Goal: Task Accomplishment & Management: Use online tool/utility

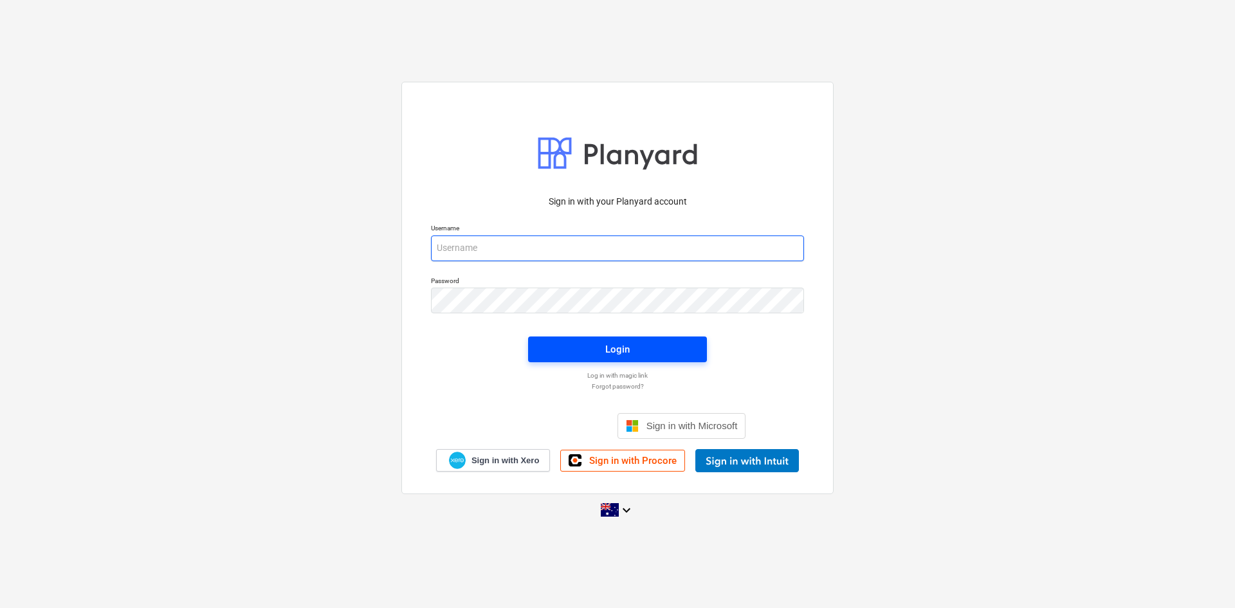
type input "[EMAIL_ADDRESS][DOMAIN_NAME]"
click at [593, 352] on span "Login" at bounding box center [617, 349] width 148 height 17
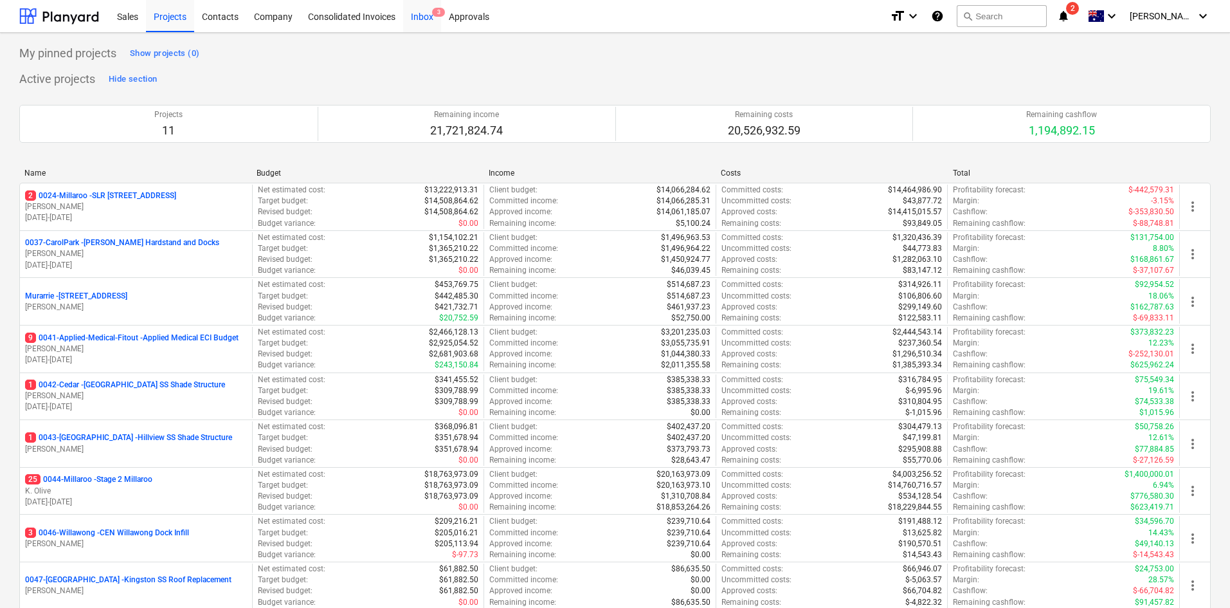
click at [431, 19] on div "Inbox 3" at bounding box center [422, 15] width 38 height 33
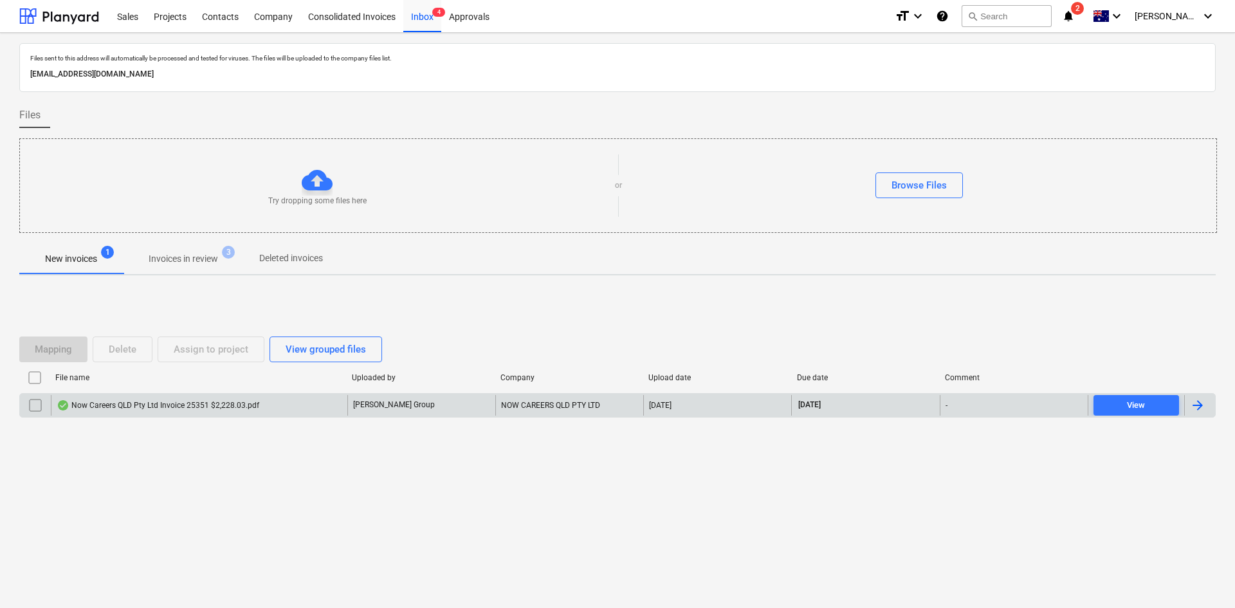
click at [186, 403] on div "Now Careers QLD Pty Ltd Invoice 25351 $2,228.03.pdf" at bounding box center [158, 405] width 203 height 10
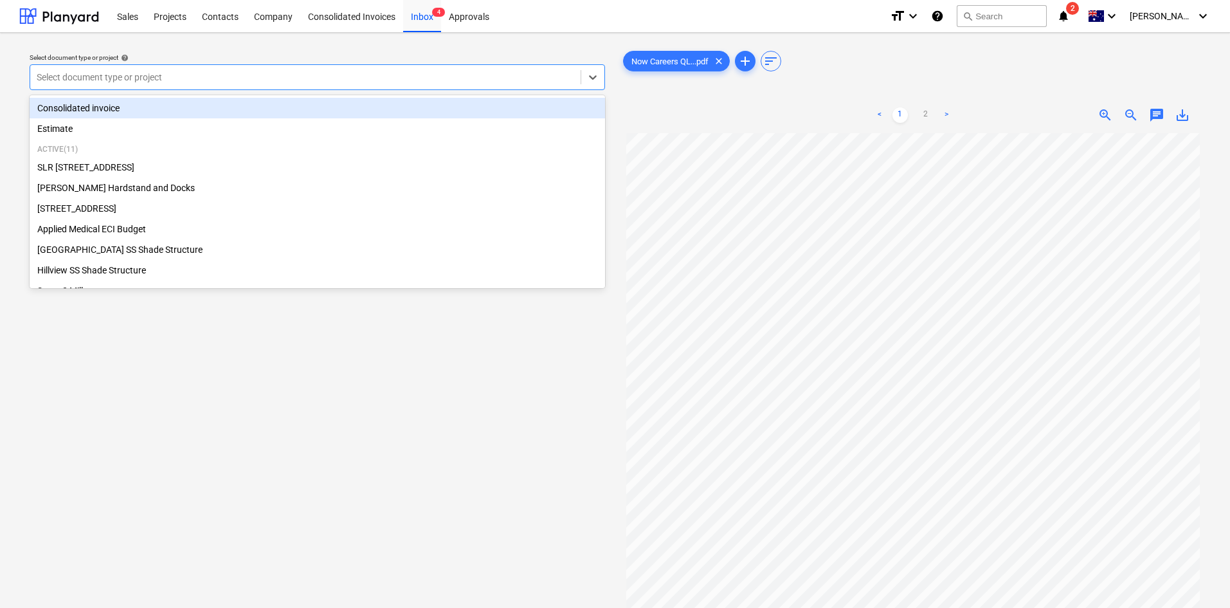
click at [385, 77] on div at bounding box center [306, 77] width 538 height 13
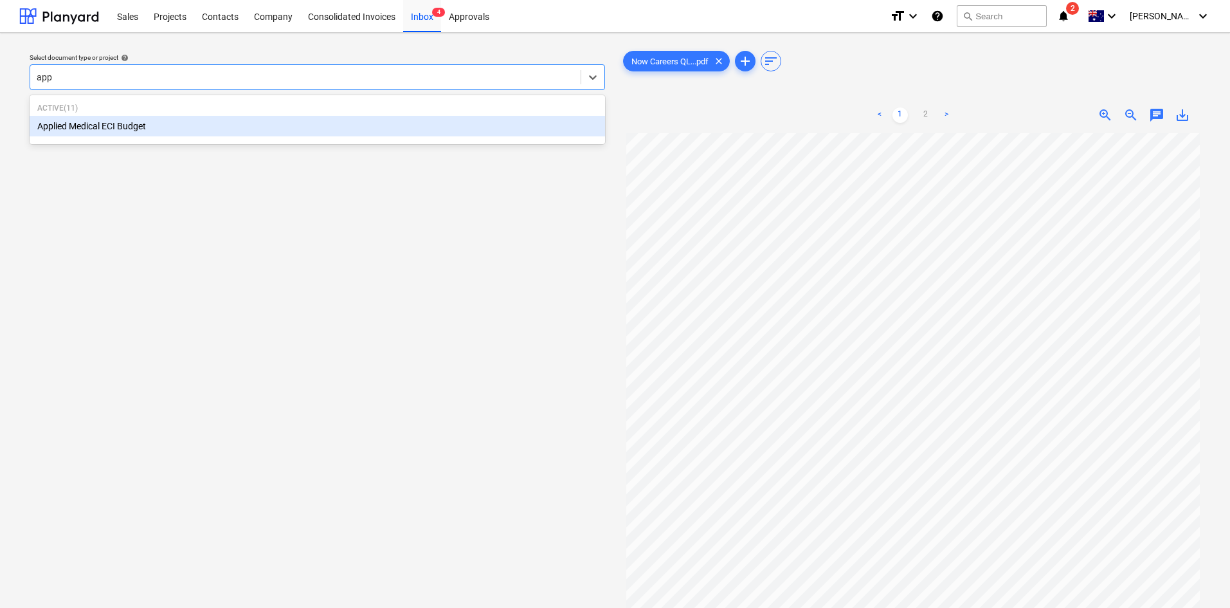
type input "appl"
click at [277, 122] on div "Applied Medical ECI Budget" at bounding box center [317, 126] width 575 height 21
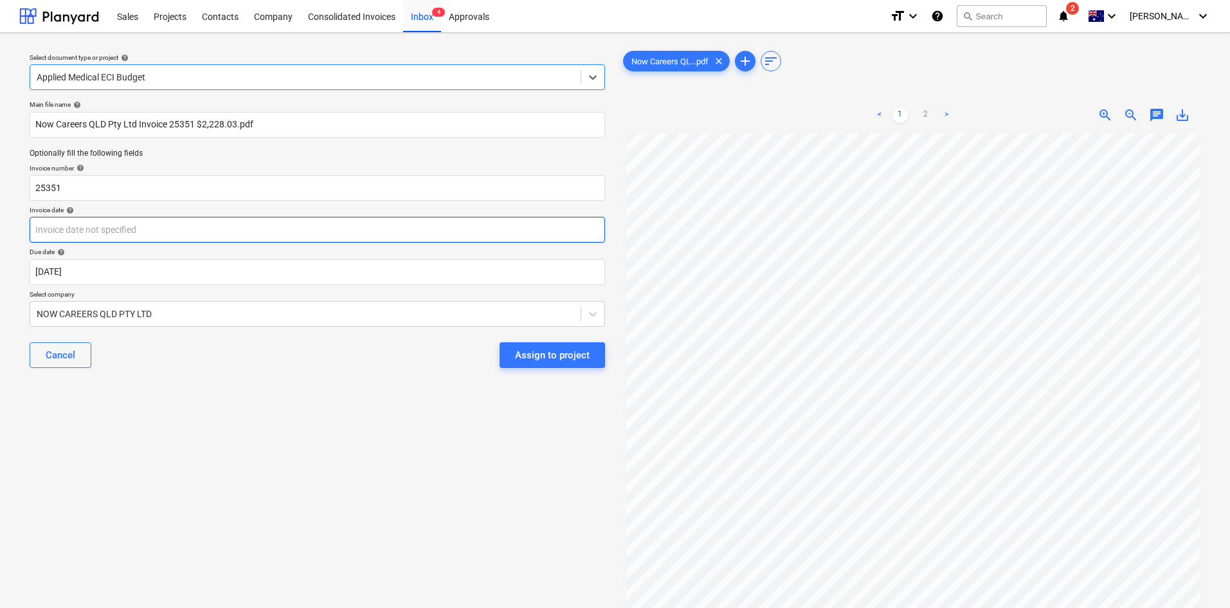
click at [186, 233] on body "Sales Projects Contacts Company Consolidated Invoices Inbox 4 Approvals format_…" at bounding box center [615, 304] width 1230 height 608
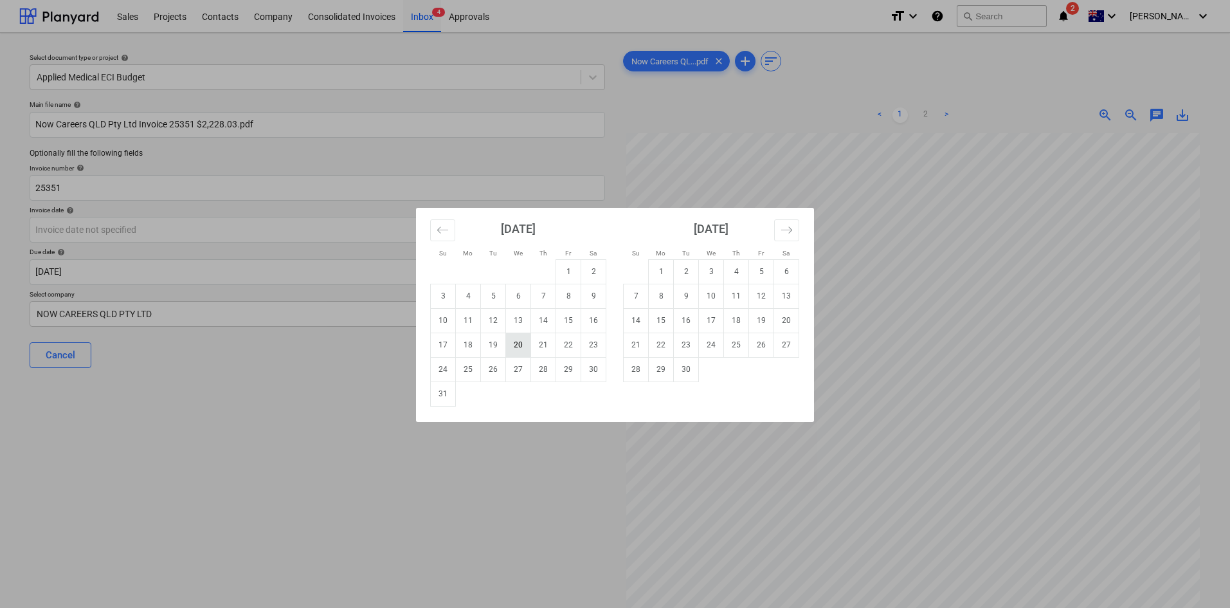
click at [515, 348] on td "20" at bounding box center [518, 344] width 25 height 24
type input "[DATE]"
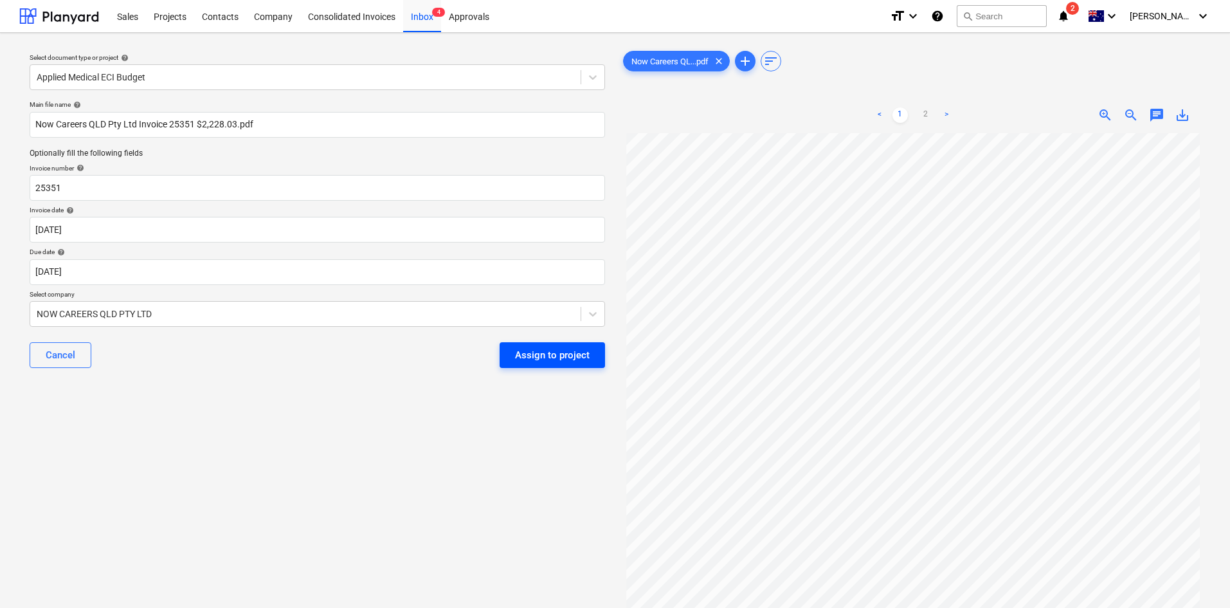
click at [534, 359] on div "Assign to project" at bounding box center [552, 355] width 75 height 17
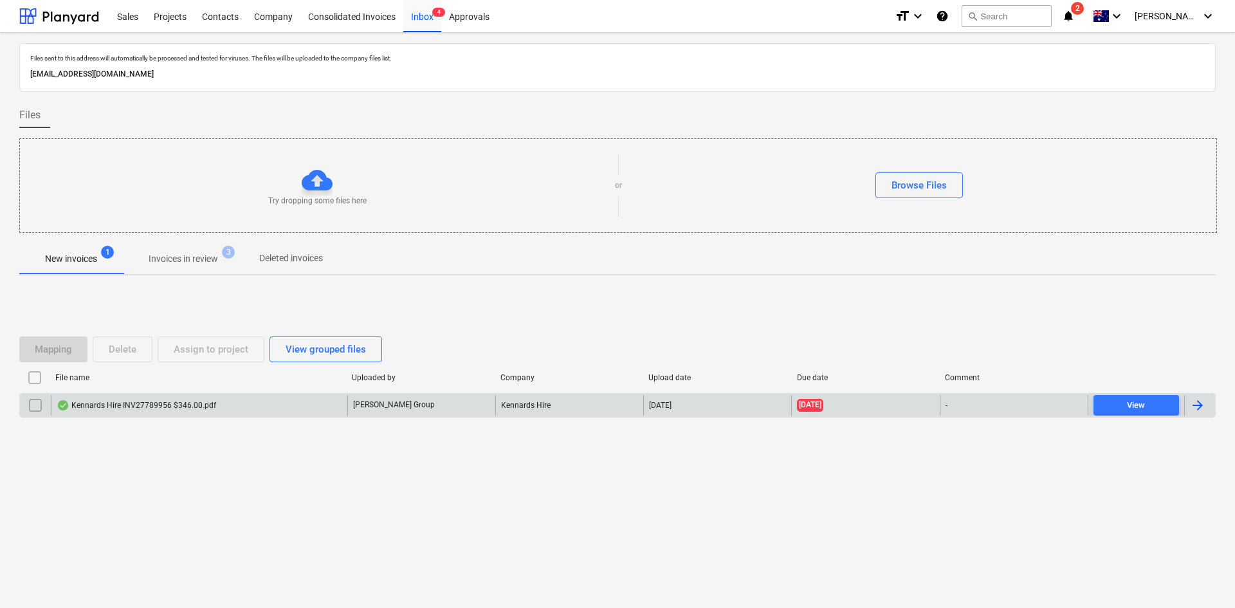
click at [137, 400] on div "Kennards Hire INV27789956 $346.00.pdf" at bounding box center [136, 405] width 159 height 10
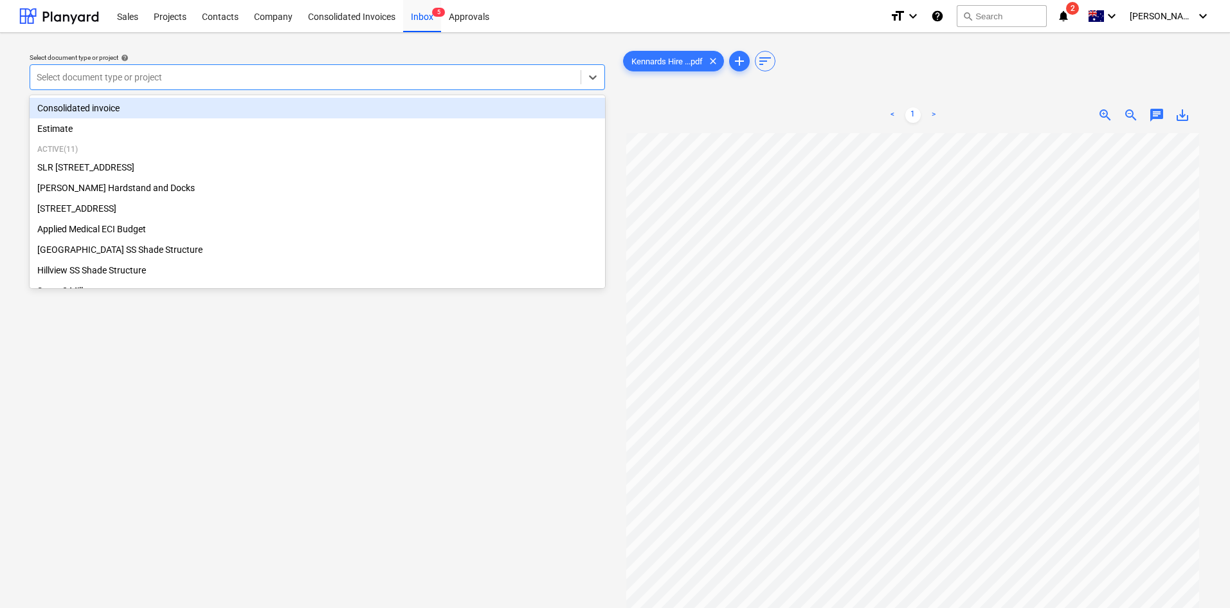
click at [334, 77] on div at bounding box center [306, 77] width 538 height 13
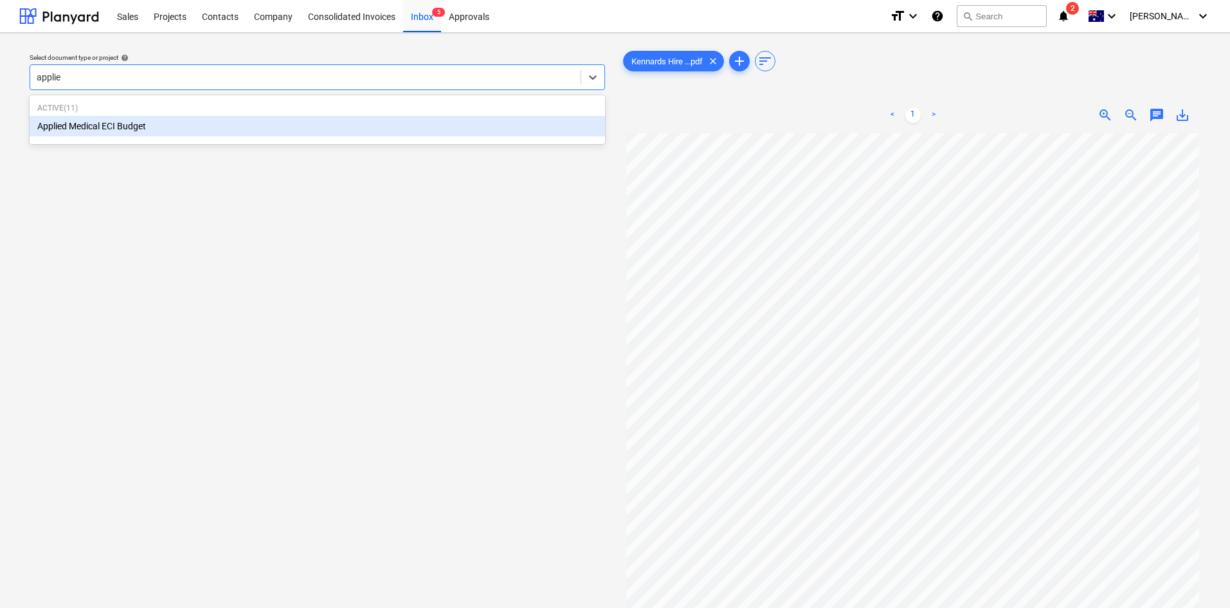
type input "applied"
click at [239, 123] on div "Applied Medical ECI Budget" at bounding box center [317, 126] width 575 height 21
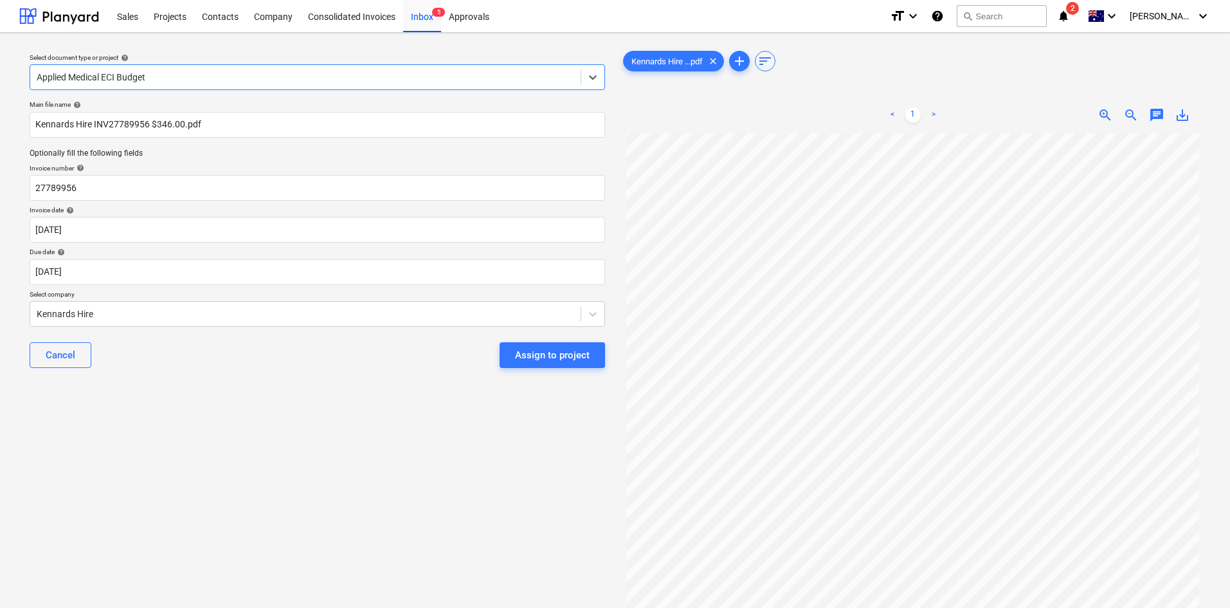
scroll to position [114, 0]
click at [116, 271] on body "Sales Projects Contacts Company Consolidated Invoices Inbox 5 Approvals format_…" at bounding box center [615, 304] width 1230 height 608
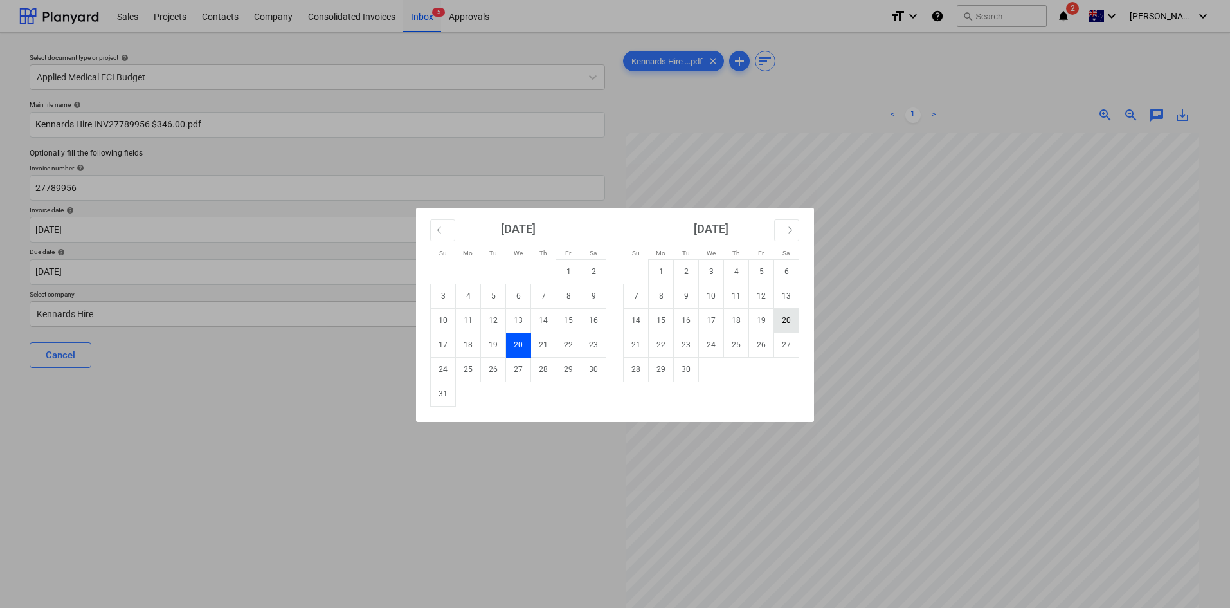
click at [783, 320] on td "20" at bounding box center [786, 320] width 25 height 24
type input "[DATE]"
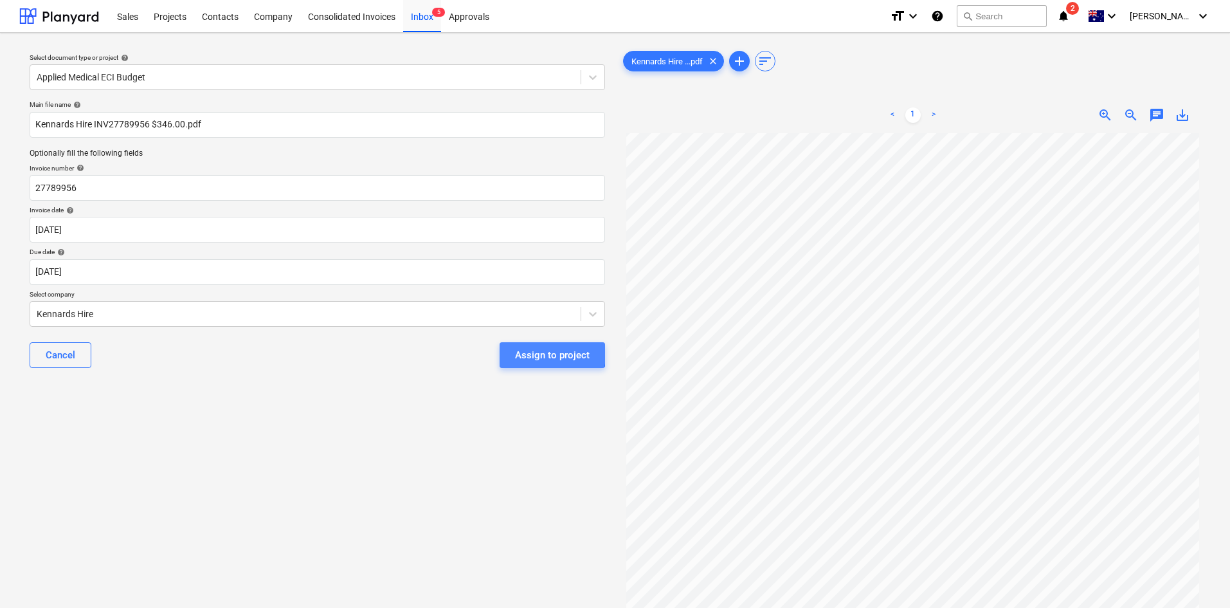
click at [517, 352] on div "Assign to project" at bounding box center [552, 355] width 75 height 17
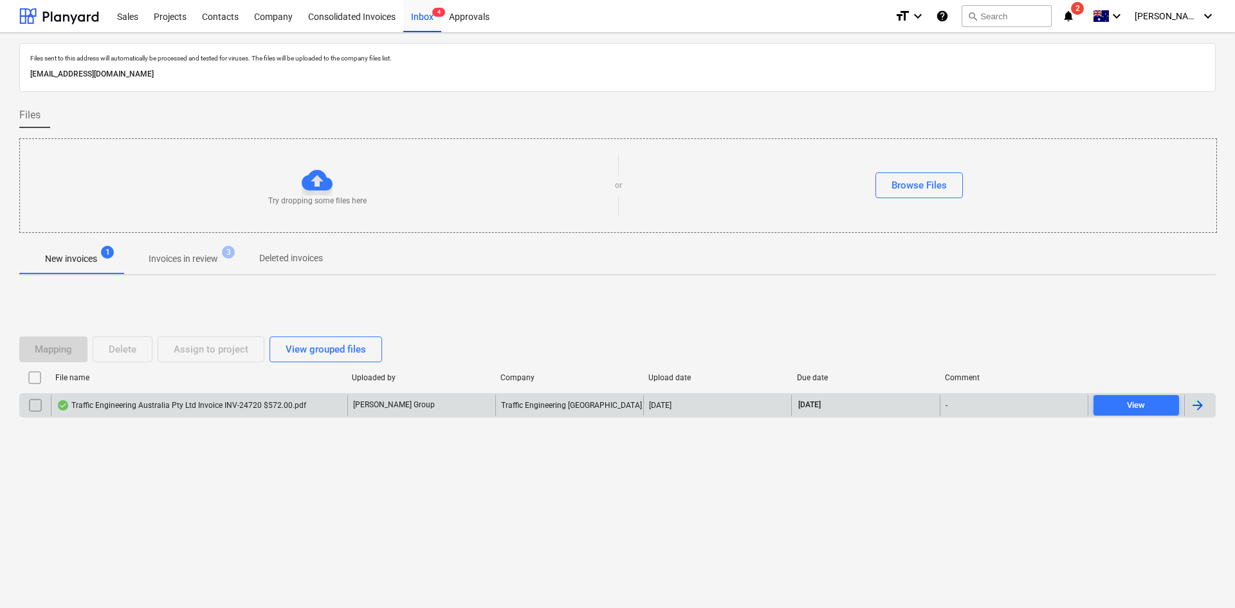
click at [214, 403] on div "Traffic Engineering Australia Pty Ltd Invoice INV-24720 $572.00.pdf" at bounding box center [181, 405] width 249 height 10
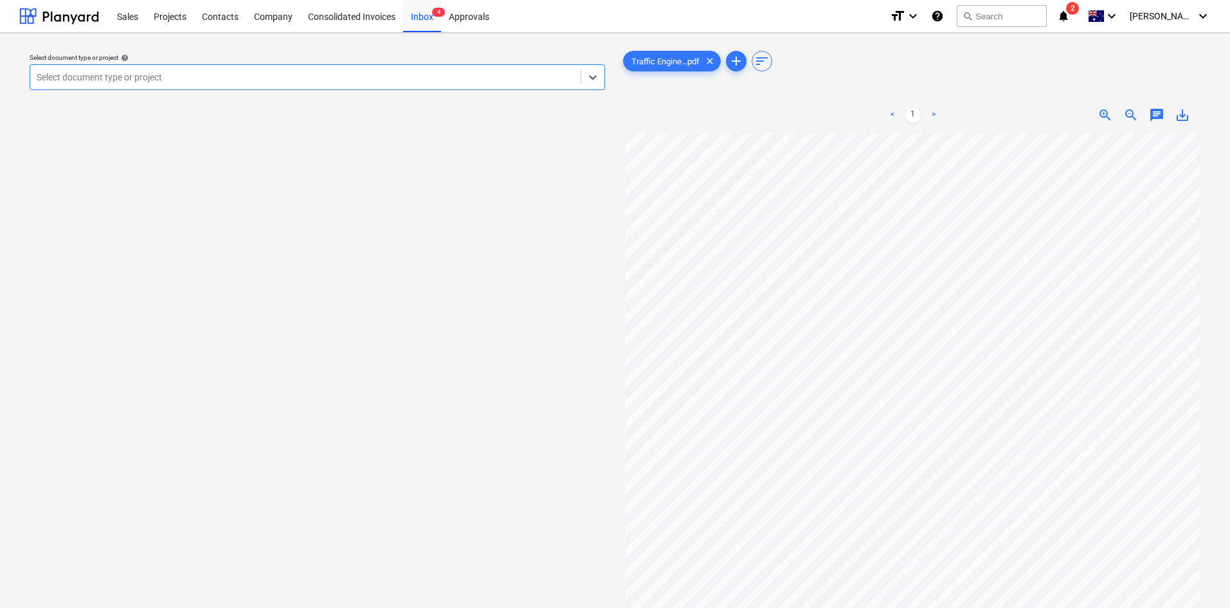
click at [256, 78] on div at bounding box center [306, 77] width 538 height 13
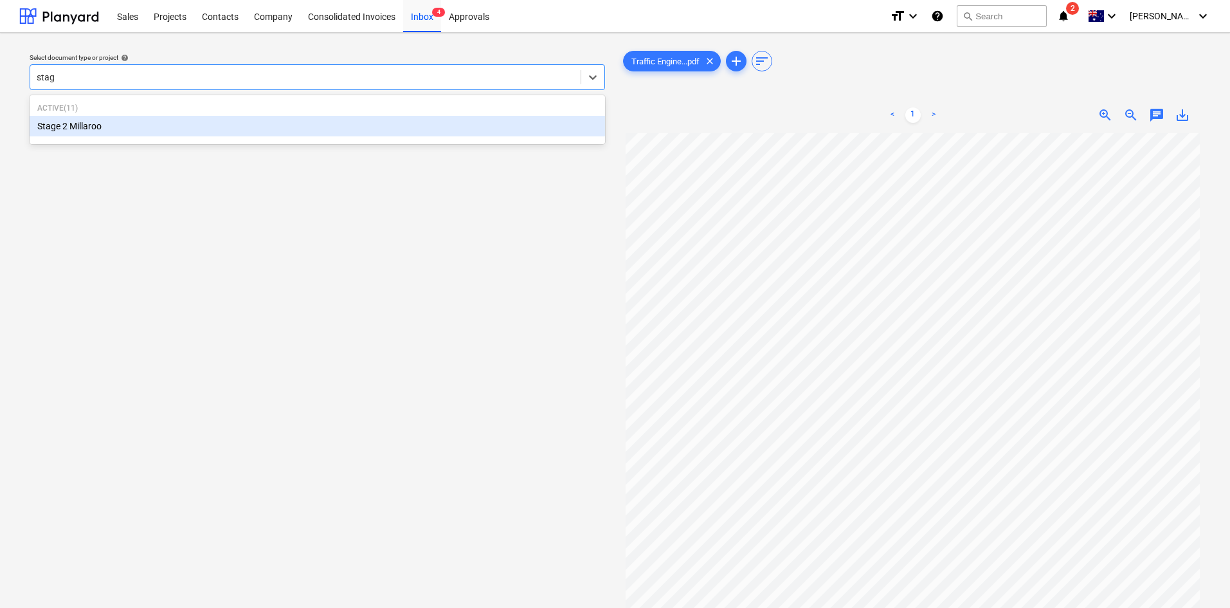
type input "stage"
click at [104, 126] on div "Stage 2 Millaroo" at bounding box center [317, 126] width 575 height 21
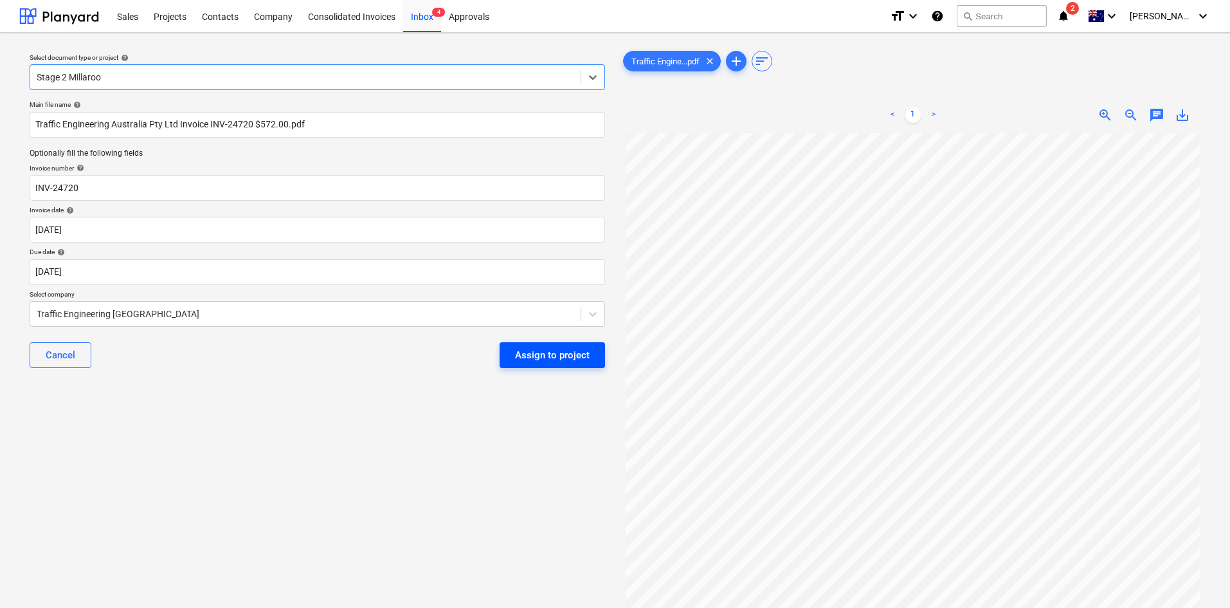
click at [541, 347] on div "Assign to project" at bounding box center [552, 355] width 75 height 17
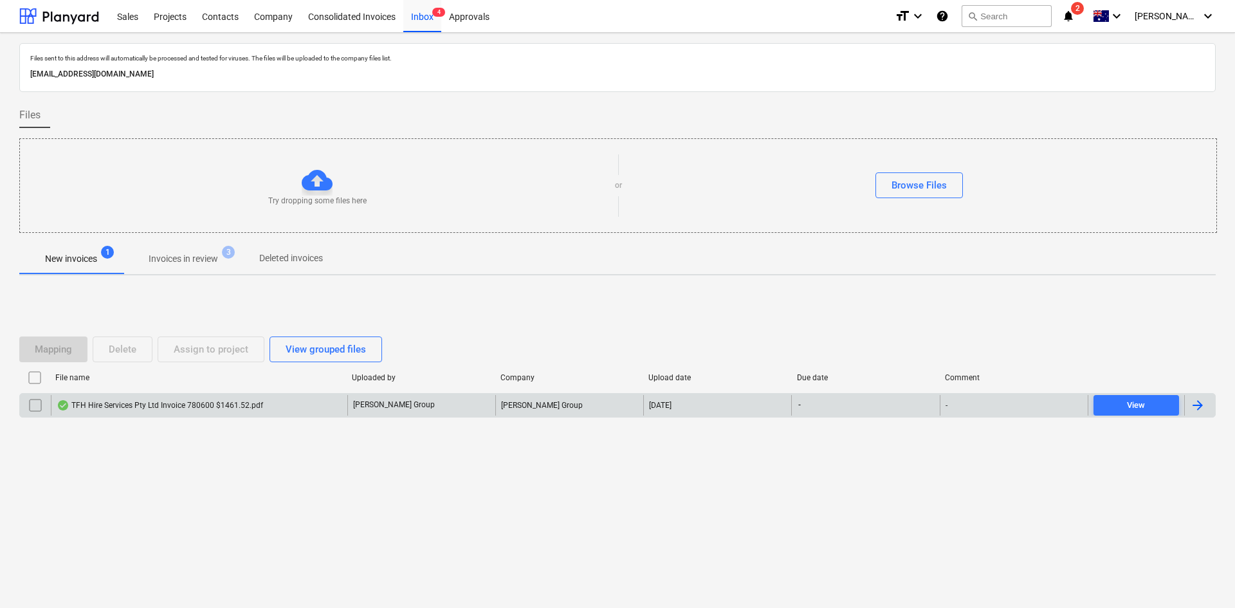
click at [201, 409] on div "TFH Hire Services Pty Ltd Invoice 780600 $1461.52.pdf" at bounding box center [160, 405] width 206 height 10
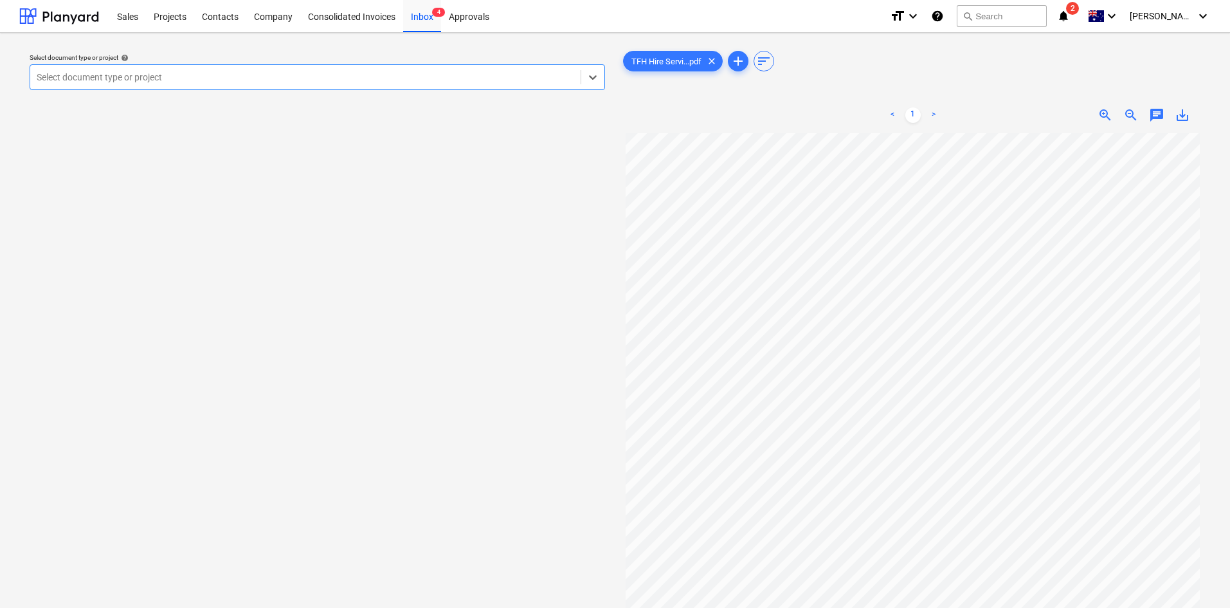
click at [145, 75] on div at bounding box center [306, 77] width 538 height 13
type input "d"
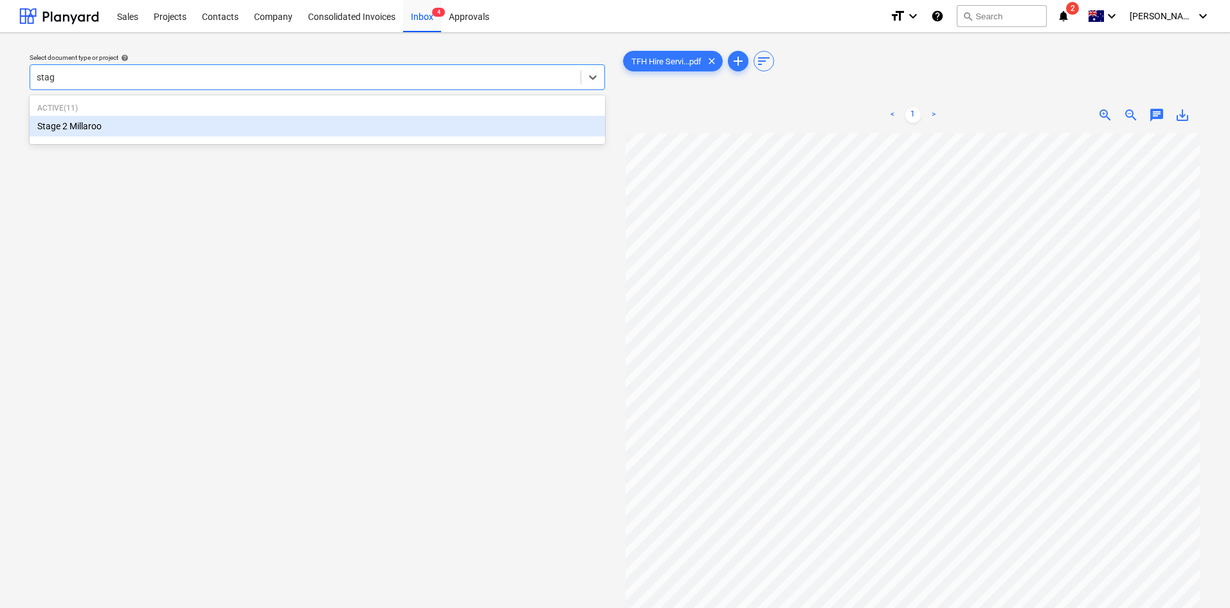
type input "stage"
click at [120, 128] on div "Stage 2 Millaroo" at bounding box center [317, 126] width 575 height 21
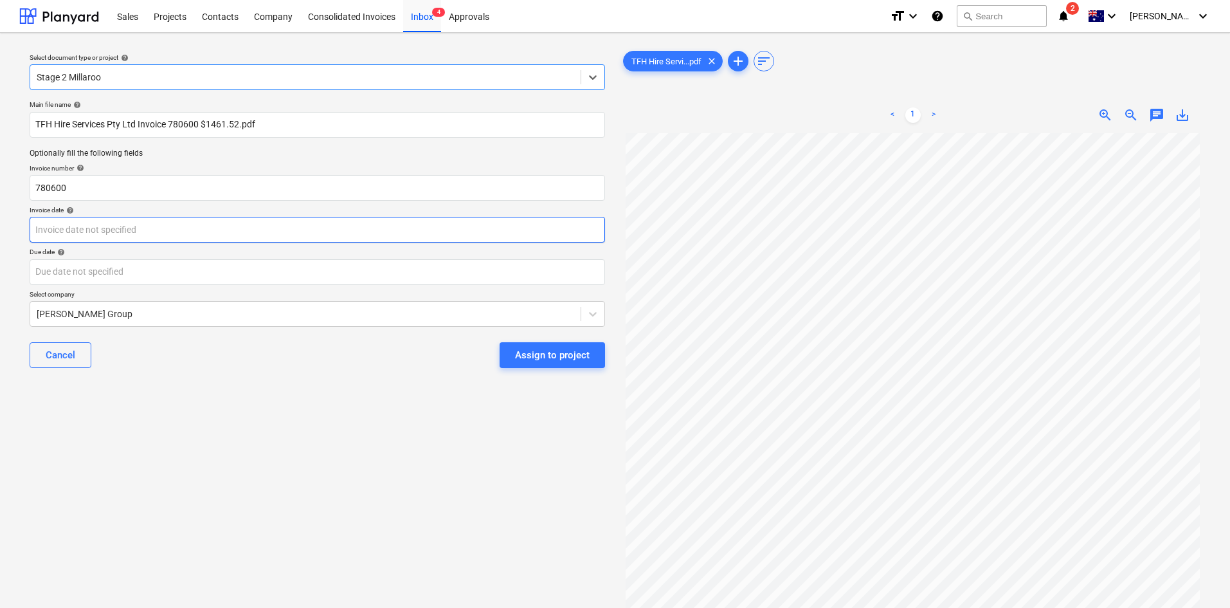
click at [123, 231] on body "Sales Projects Contacts Company Consolidated Invoices Inbox 4 Approvals format_…" at bounding box center [615, 304] width 1230 height 608
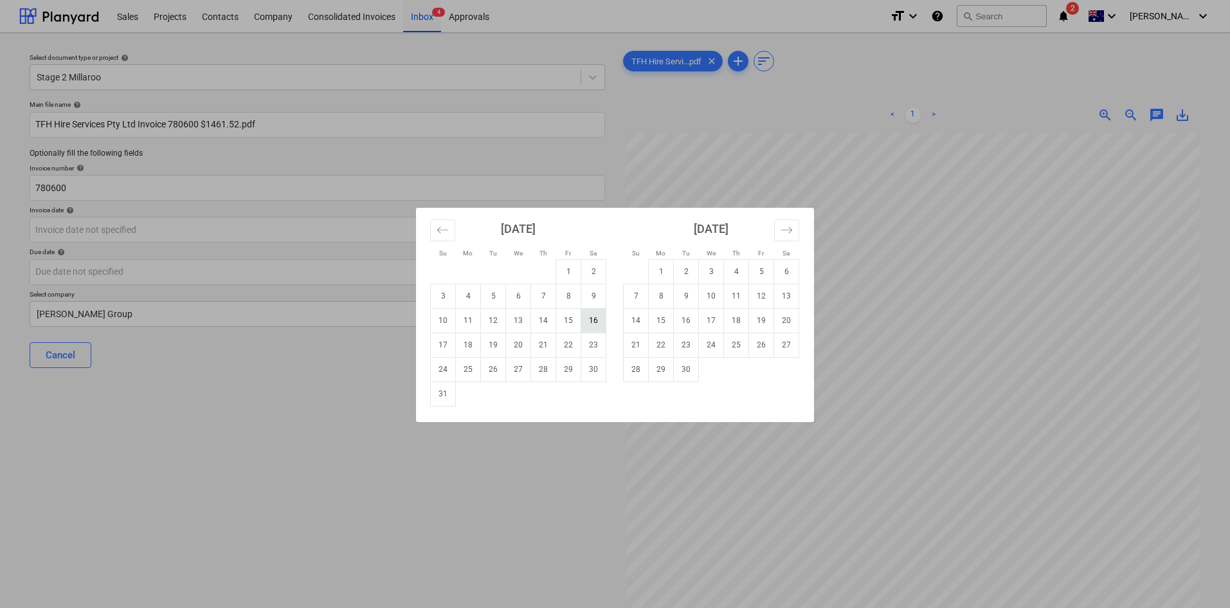
click at [597, 322] on td "16" at bounding box center [593, 320] width 25 height 24
type input "[DATE]"
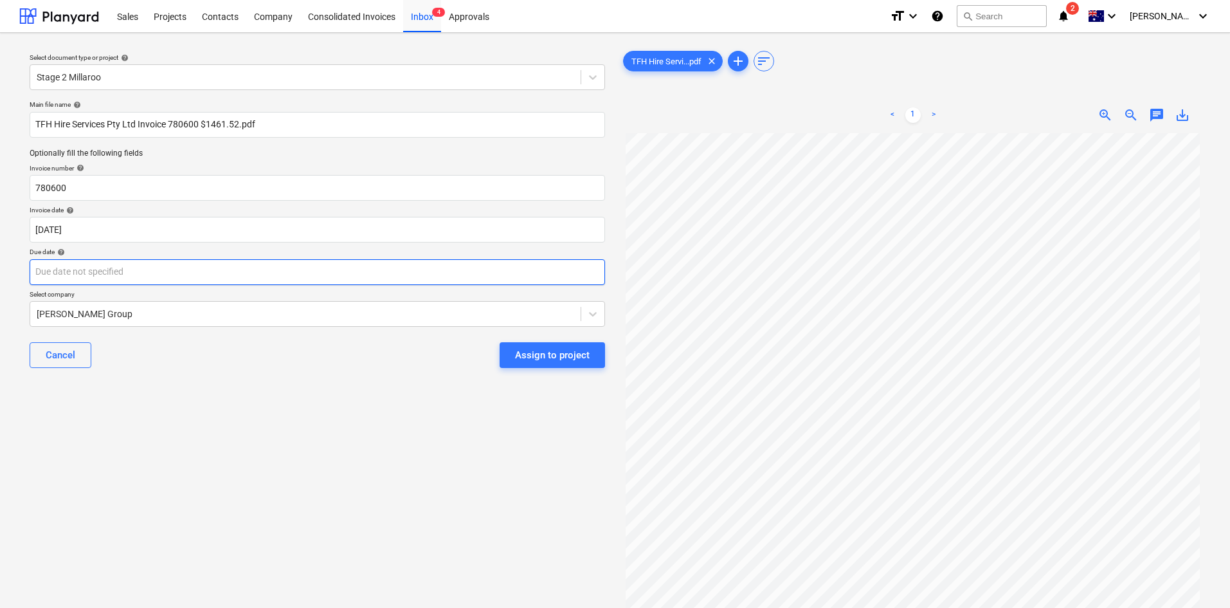
click at [91, 277] on body "Sales Projects Contacts Company Consolidated Invoices Inbox 4 Approvals format_…" at bounding box center [615, 304] width 1230 height 608
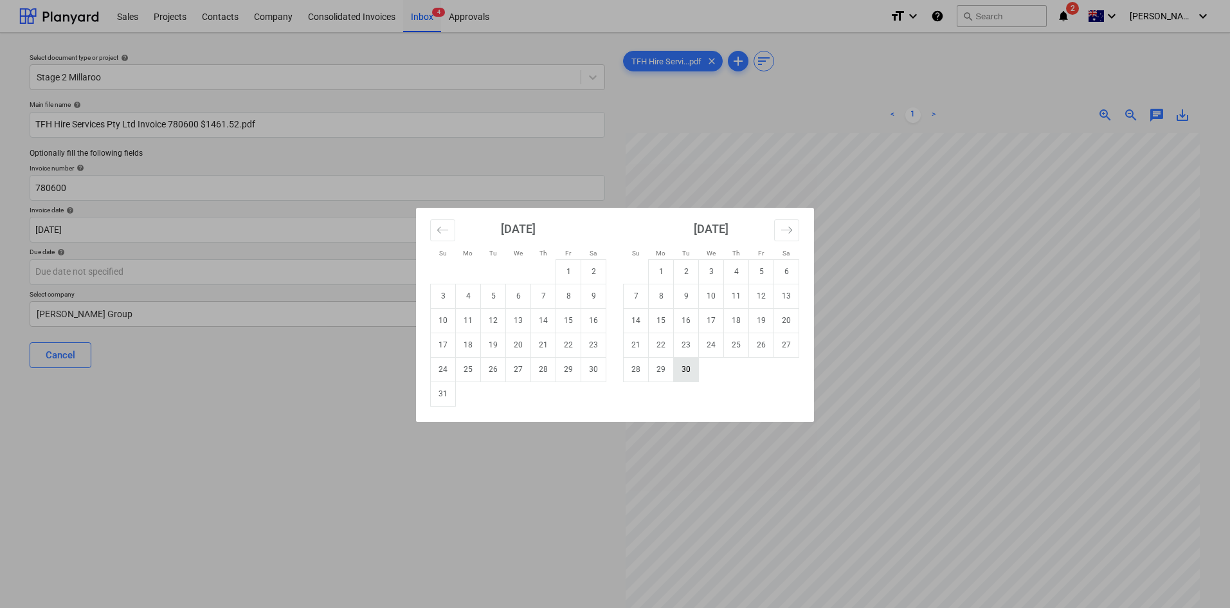
click at [691, 374] on td "30" at bounding box center [686, 369] width 25 height 24
type input "[DATE]"
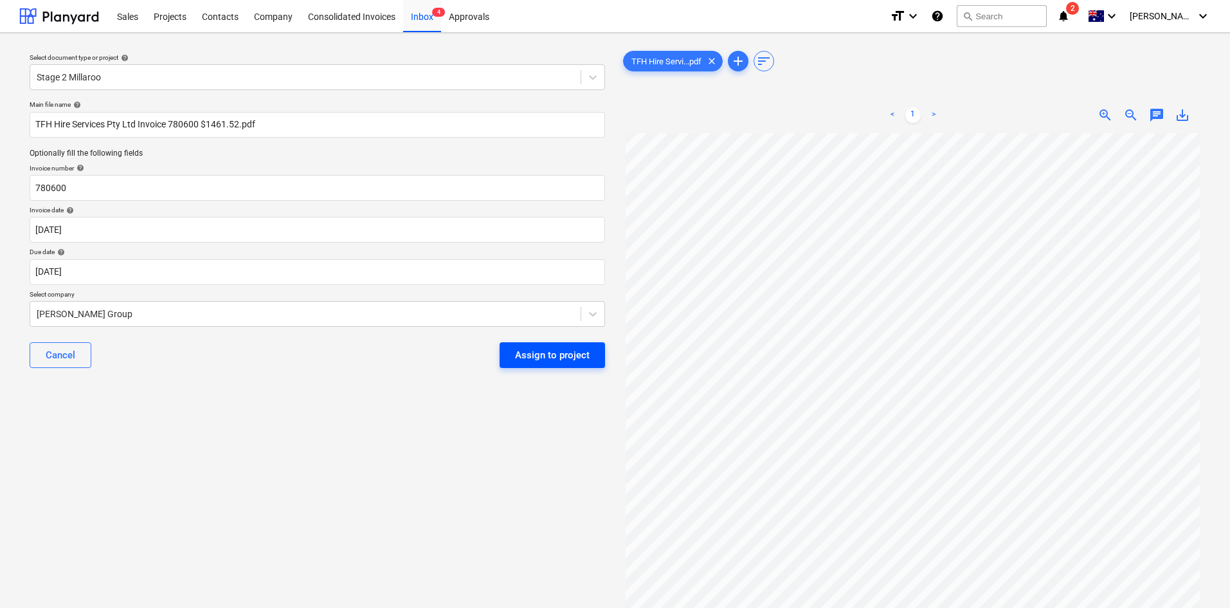
click at [530, 354] on div "Assign to project" at bounding box center [552, 355] width 75 height 17
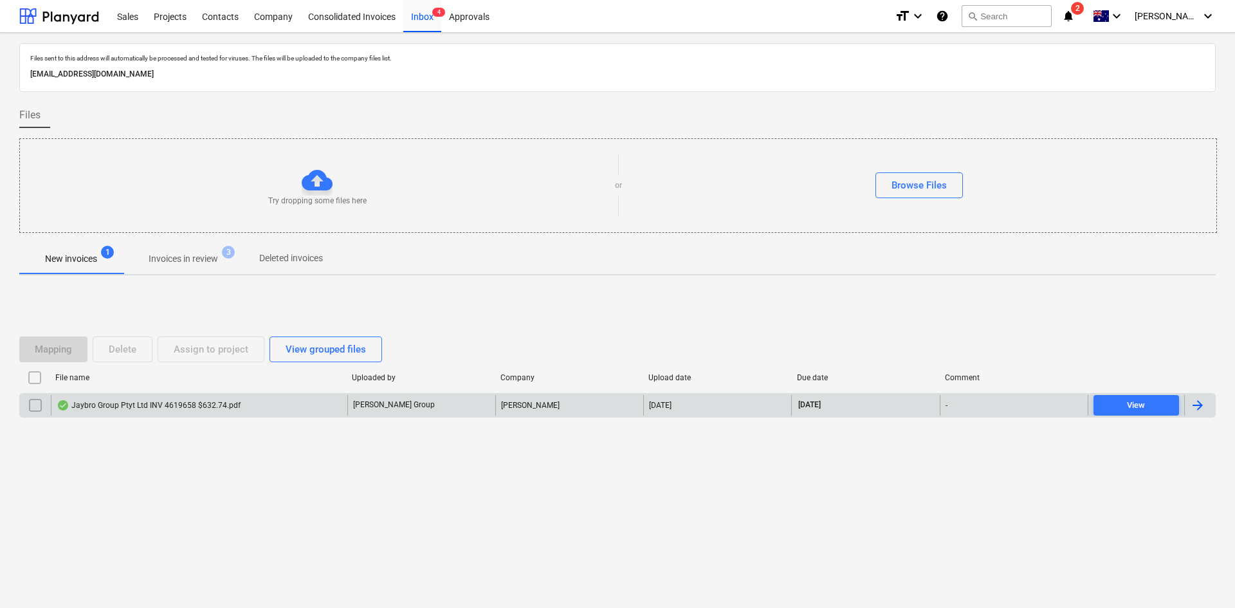
click at [198, 404] on div "Jaybro Group Ptyt Ltd INV 4619658 $632.74.pdf" at bounding box center [149, 405] width 184 height 10
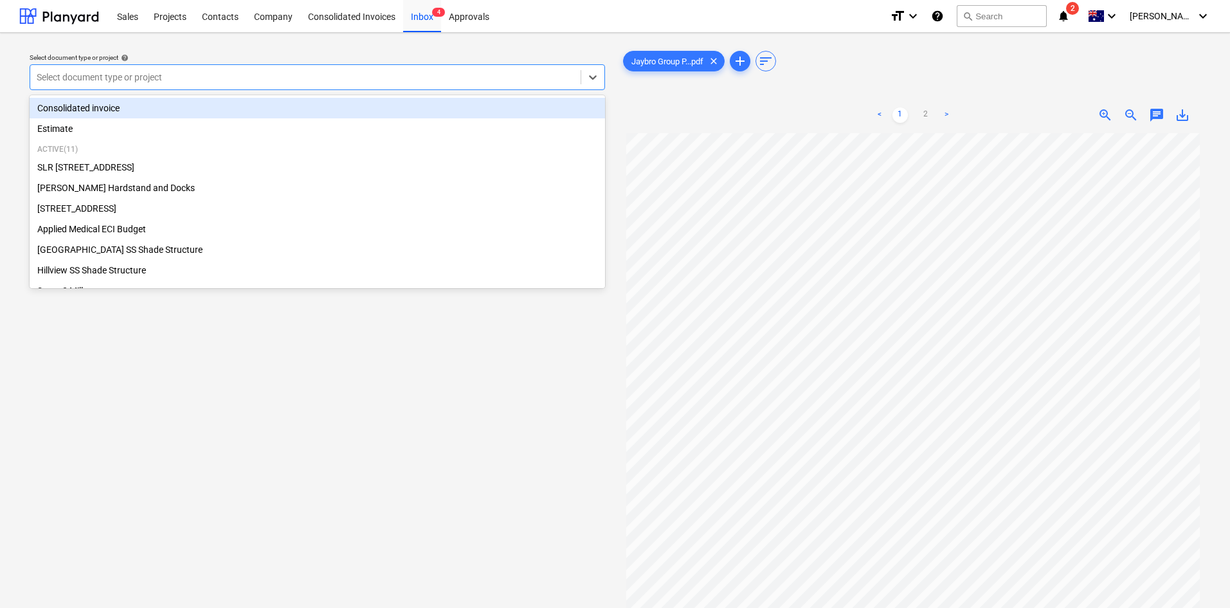
click at [379, 79] on div at bounding box center [306, 77] width 538 height 13
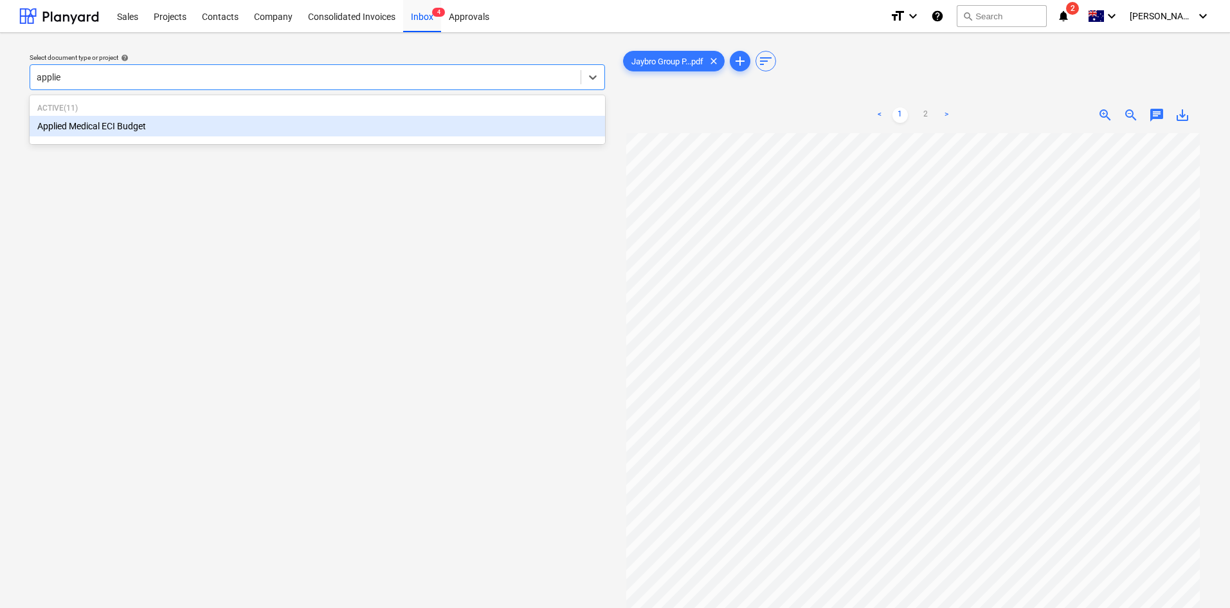
type input "applied"
click at [240, 125] on div "Applied Medical ECI Budget" at bounding box center [317, 126] width 575 height 21
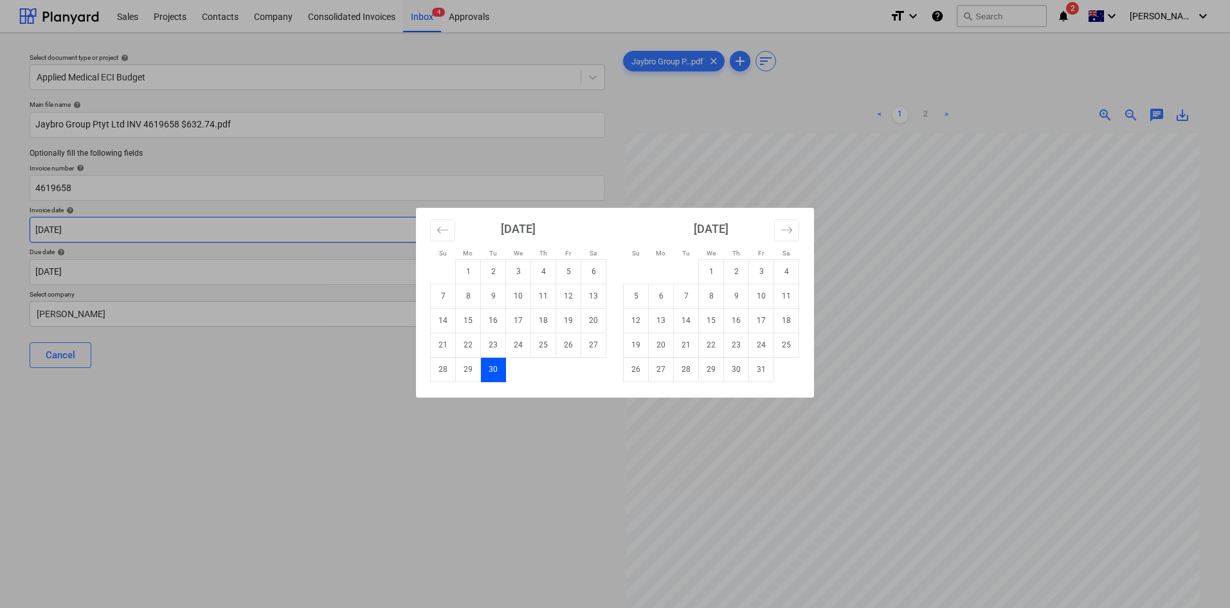
click at [131, 227] on body "Sales Projects Contacts Company Consolidated Invoices Inbox 4 Approvals format_…" at bounding box center [615, 304] width 1230 height 608
click at [441, 234] on icon "Move backward to switch to the previous month." at bounding box center [443, 230] width 12 height 12
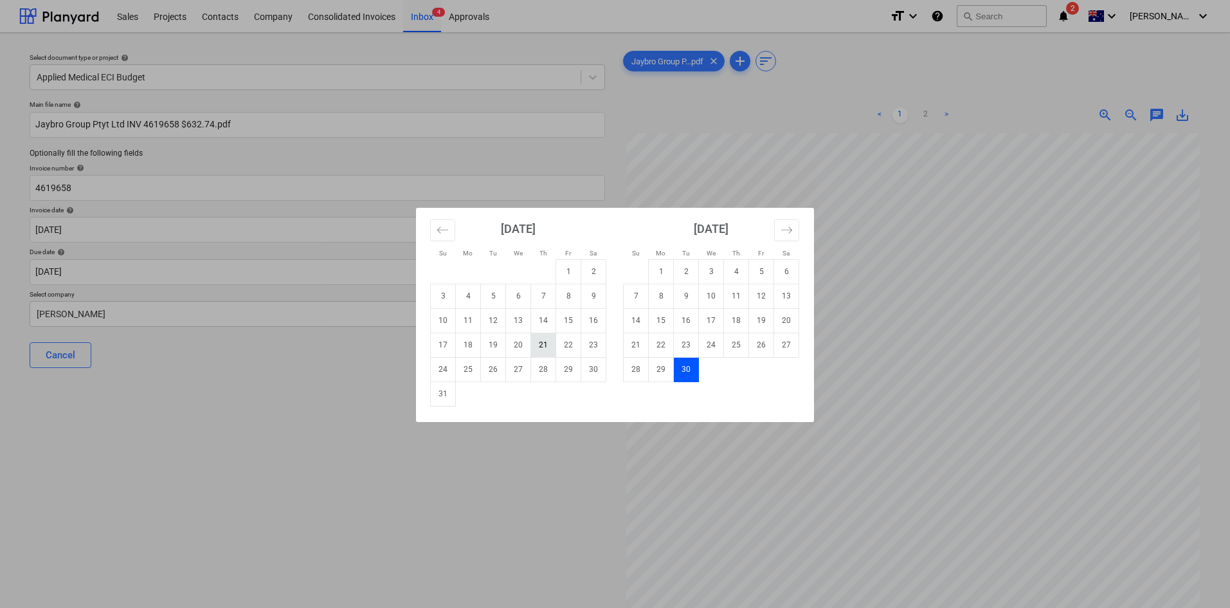
click at [538, 347] on td "21" at bounding box center [543, 344] width 25 height 24
type input "[DATE]"
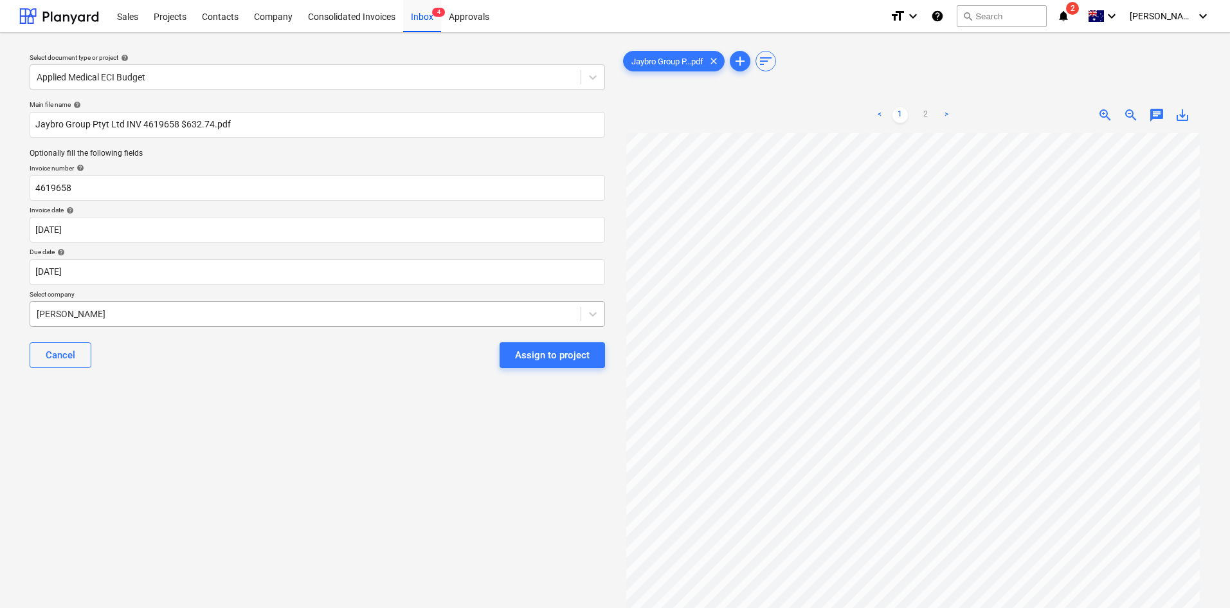
click at [165, 318] on div at bounding box center [306, 313] width 538 height 13
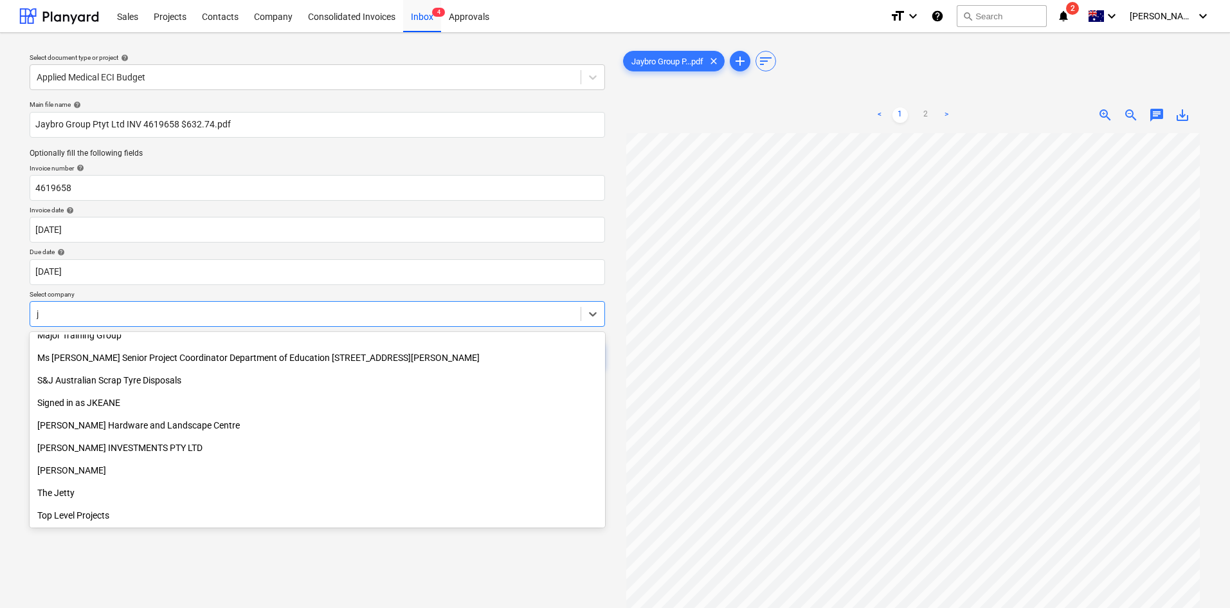
scroll to position [865, 0]
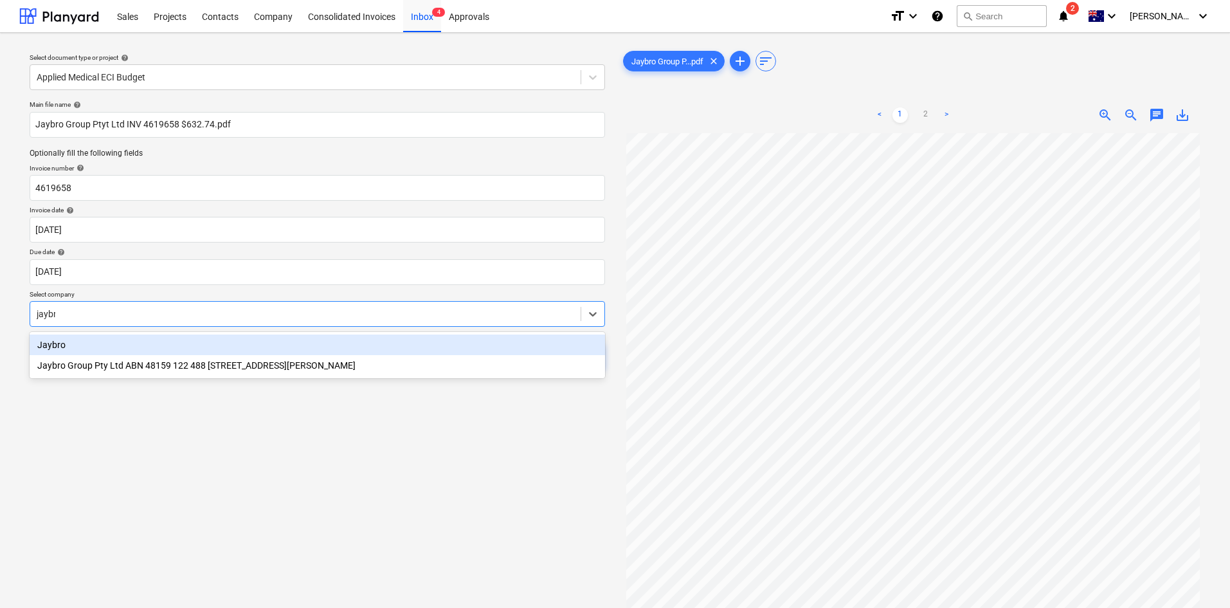
type input "jaybro"
click at [137, 341] on div "Jaybro" at bounding box center [317, 344] width 575 height 21
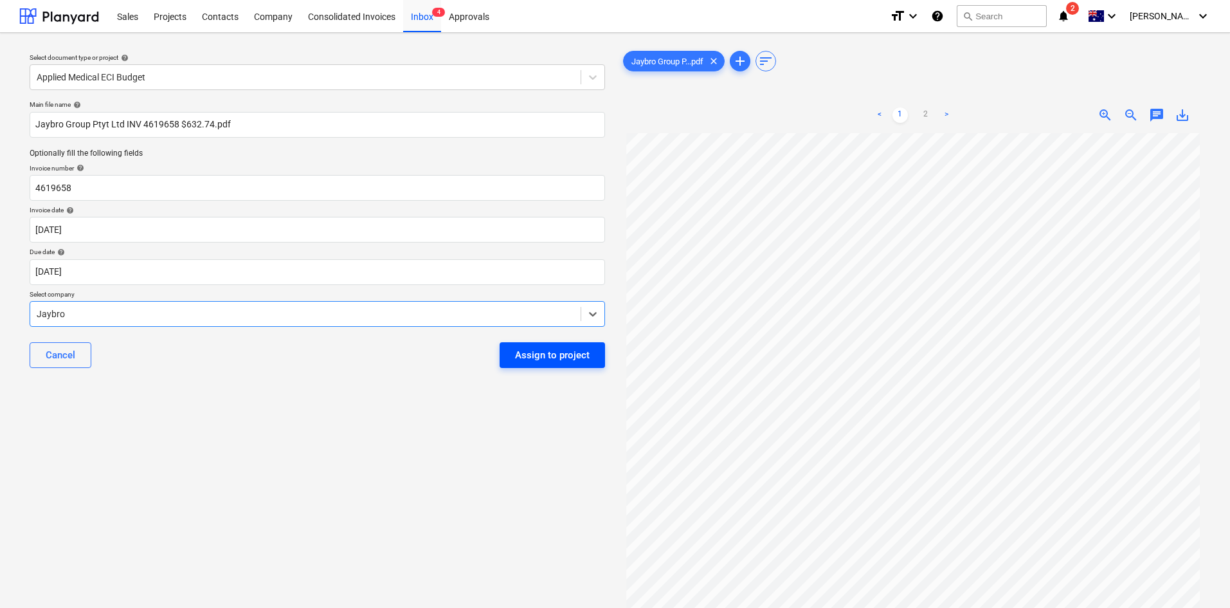
click at [563, 353] on div "Assign to project" at bounding box center [552, 355] width 75 height 17
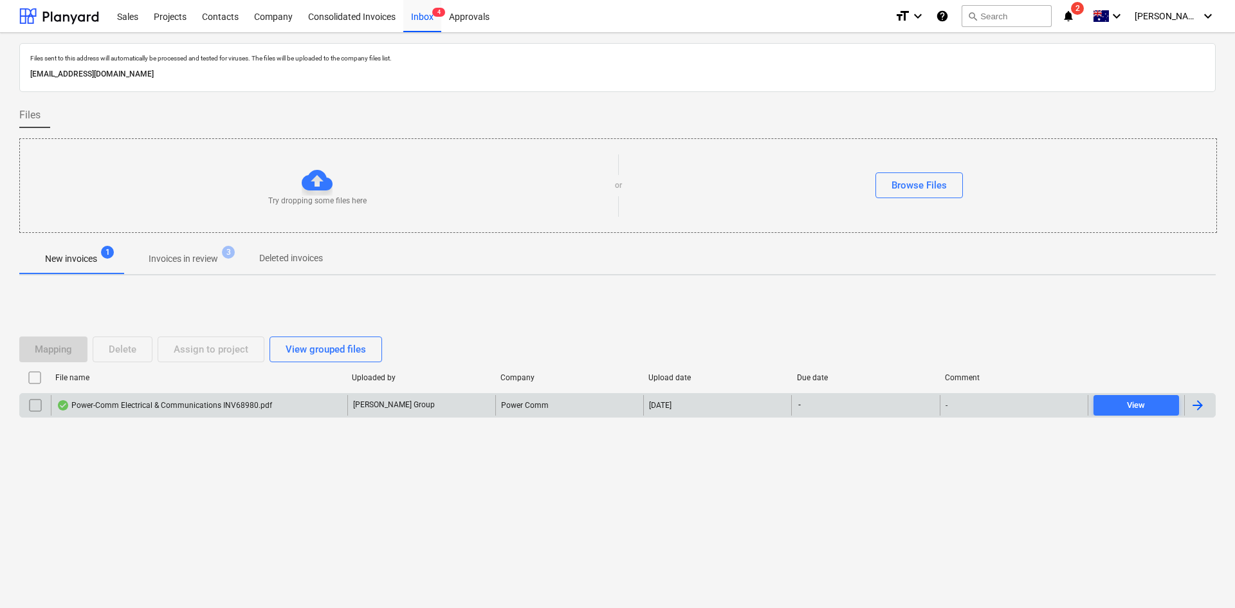
click at [253, 406] on div "Power-Comm Electrical & Communications INV68980.pdf" at bounding box center [164, 405] width 215 height 10
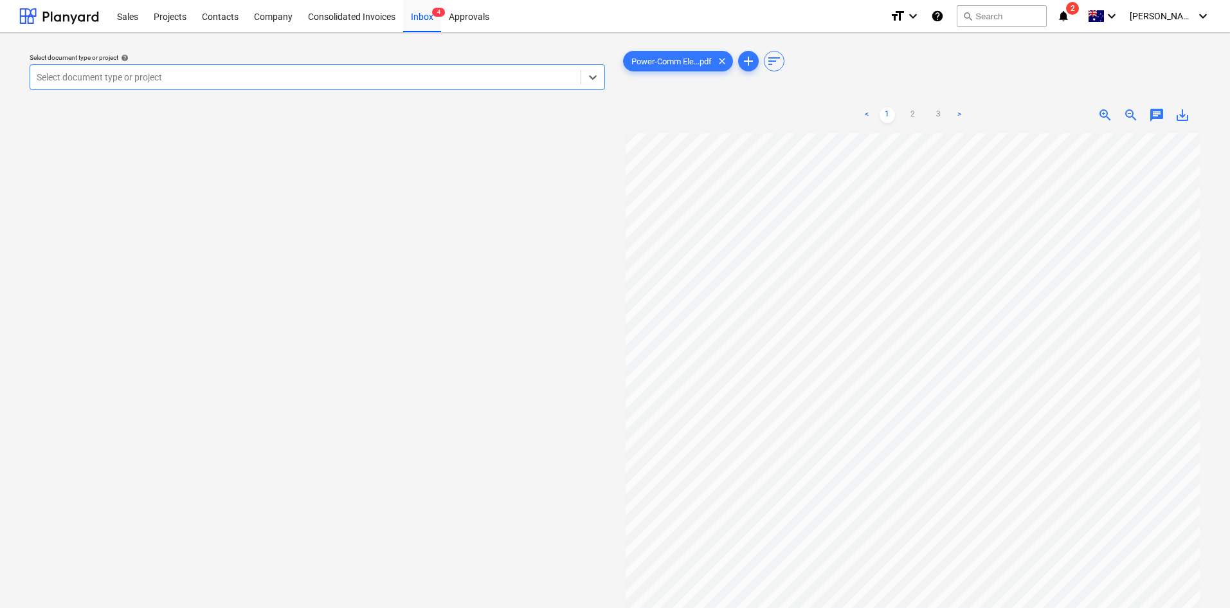
click at [86, 78] on div at bounding box center [306, 77] width 538 height 13
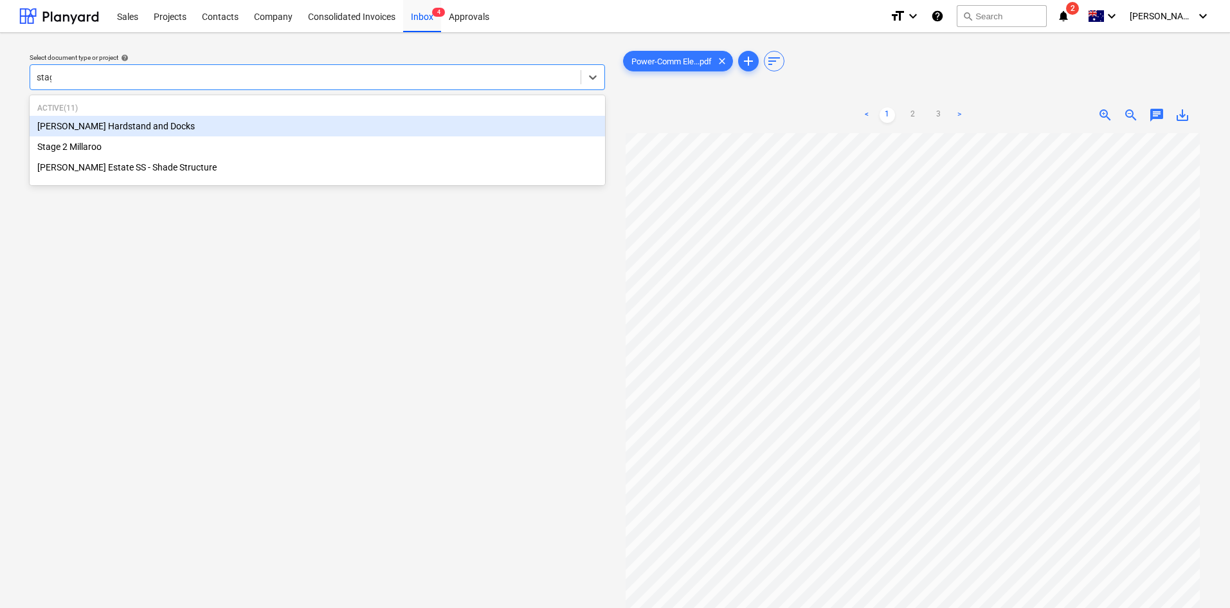
type input "stage"
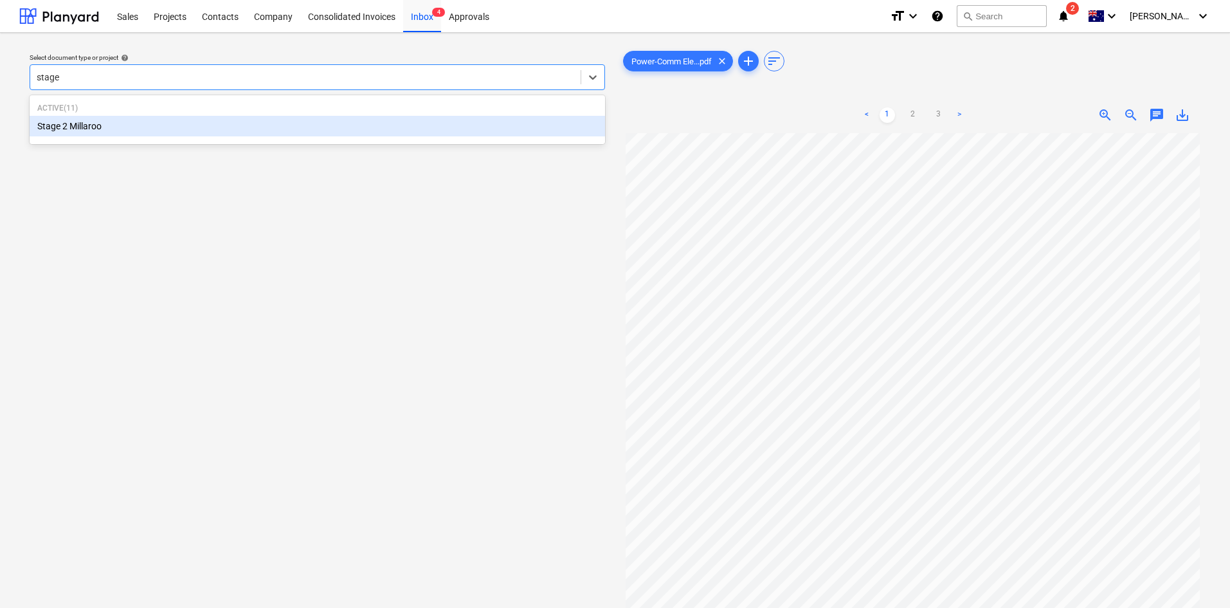
click at [46, 127] on div "Stage 2 Millaroo" at bounding box center [317, 126] width 575 height 21
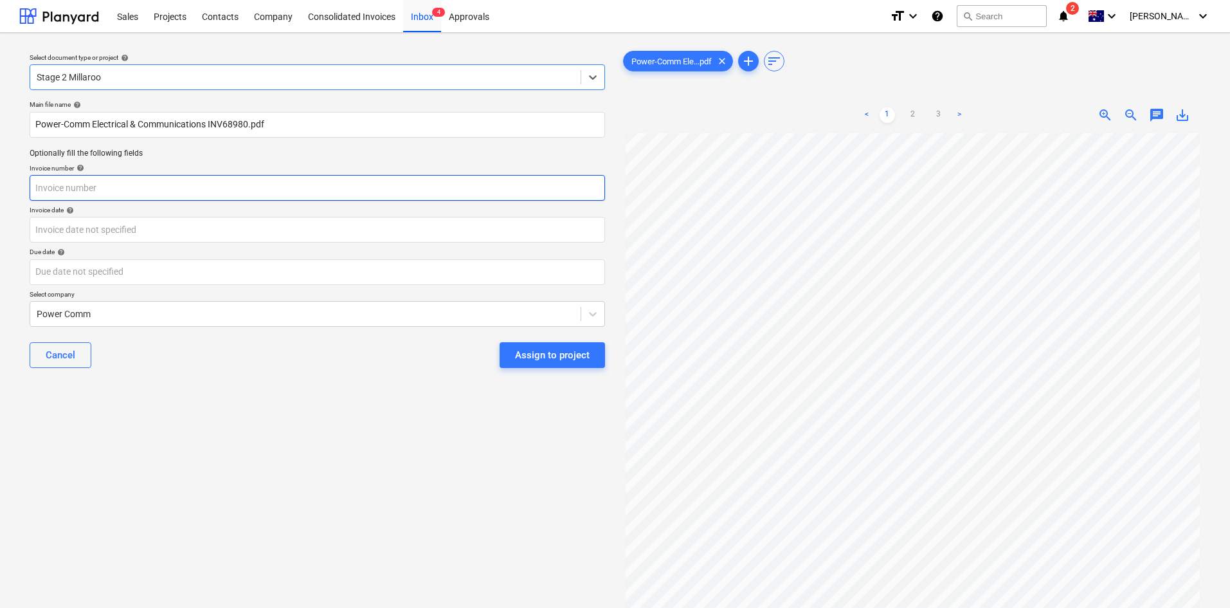
click at [76, 190] on input "text" at bounding box center [317, 188] width 575 height 26
click at [195, 176] on input "text" at bounding box center [317, 188] width 575 height 26
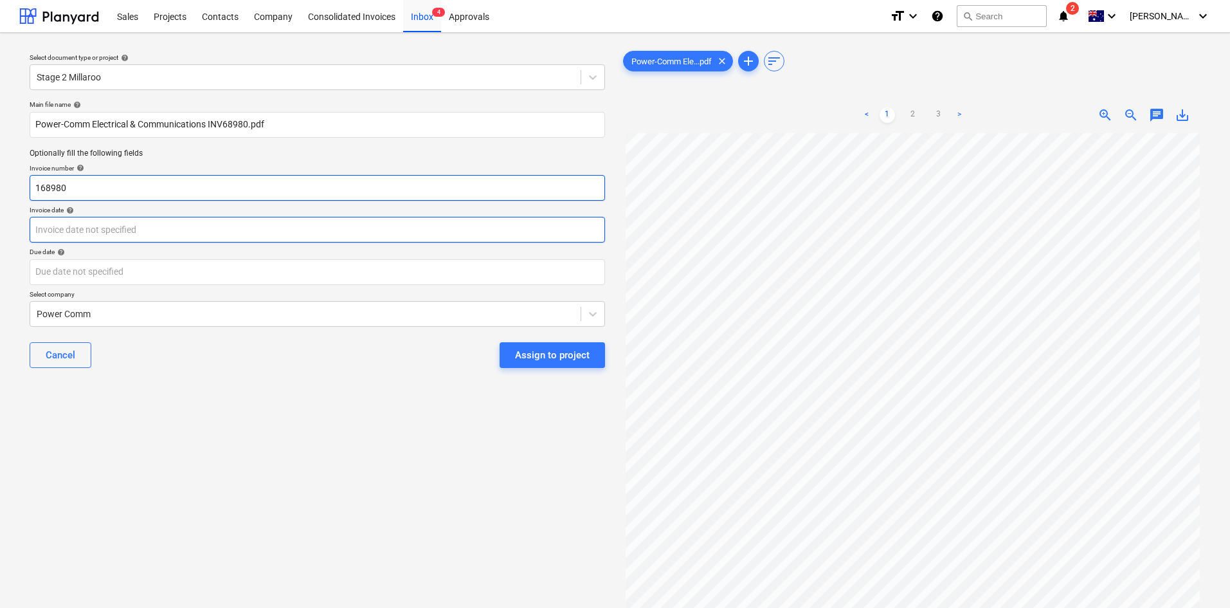
type input "168980"
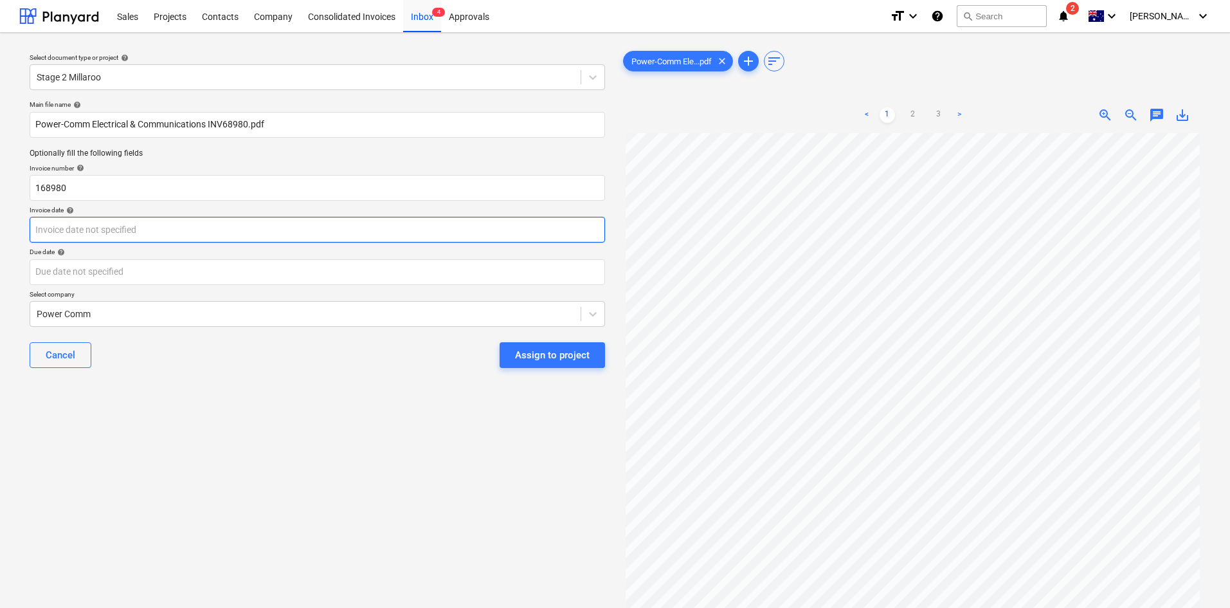
click at [244, 225] on body "Sales Projects Contacts Company Consolidated Invoices Inbox 4 Approvals format_…" at bounding box center [615, 304] width 1230 height 608
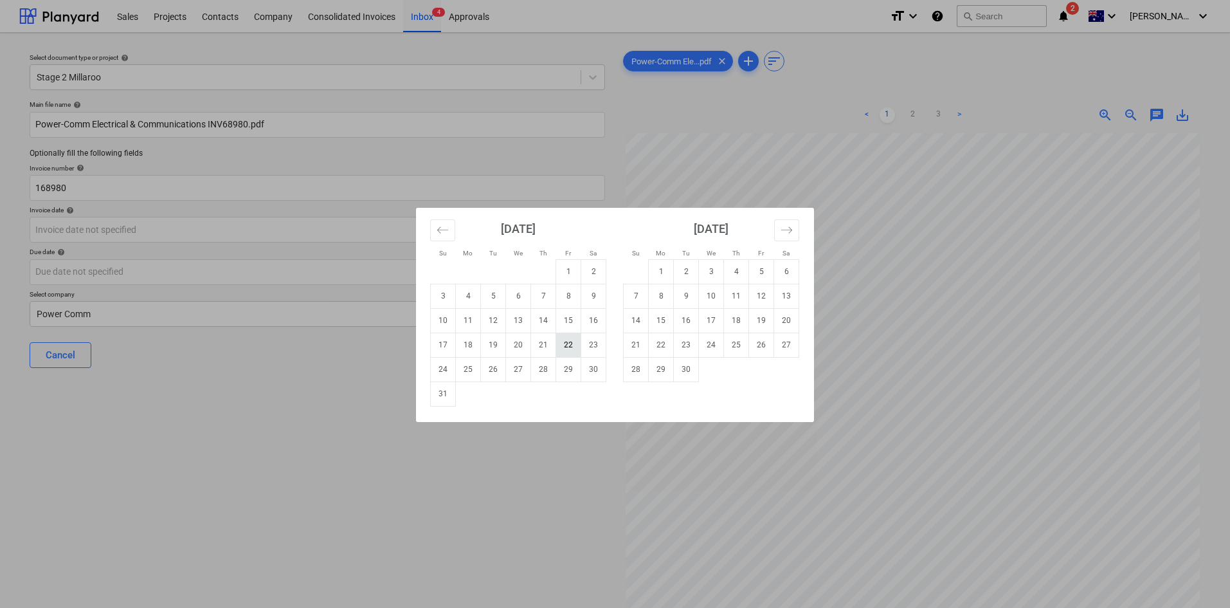
click at [566, 345] on td "22" at bounding box center [568, 344] width 25 height 24
type input "[DATE]"
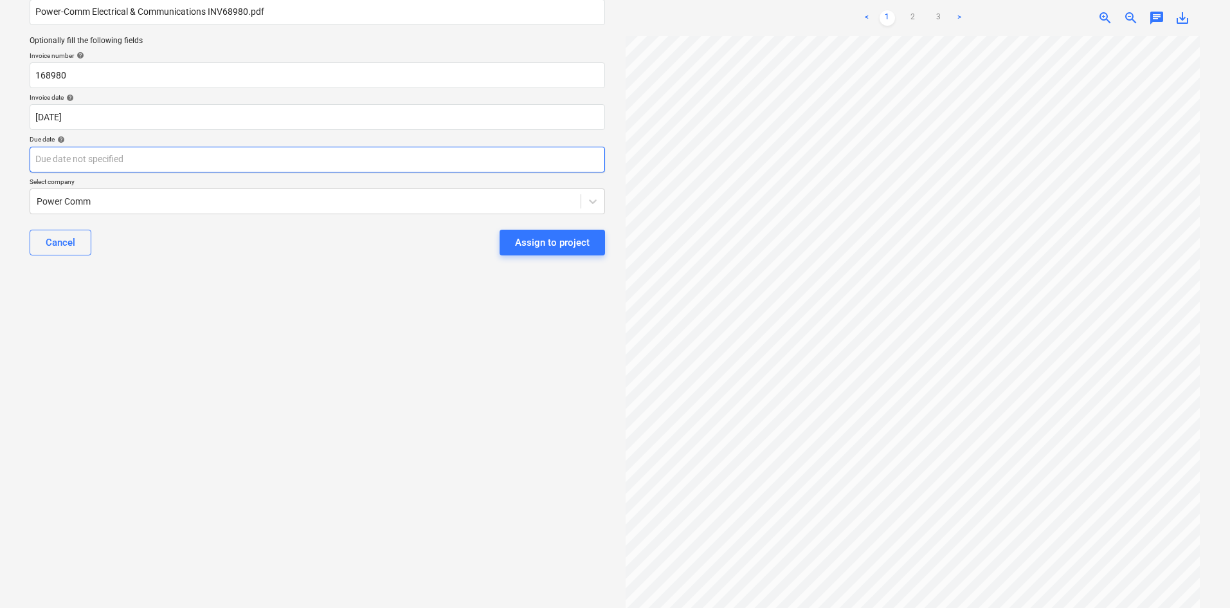
click at [129, 156] on body "Sales Projects Contacts Company Consolidated Invoices Inbox 4 Approvals format_…" at bounding box center [615, 191] width 1230 height 608
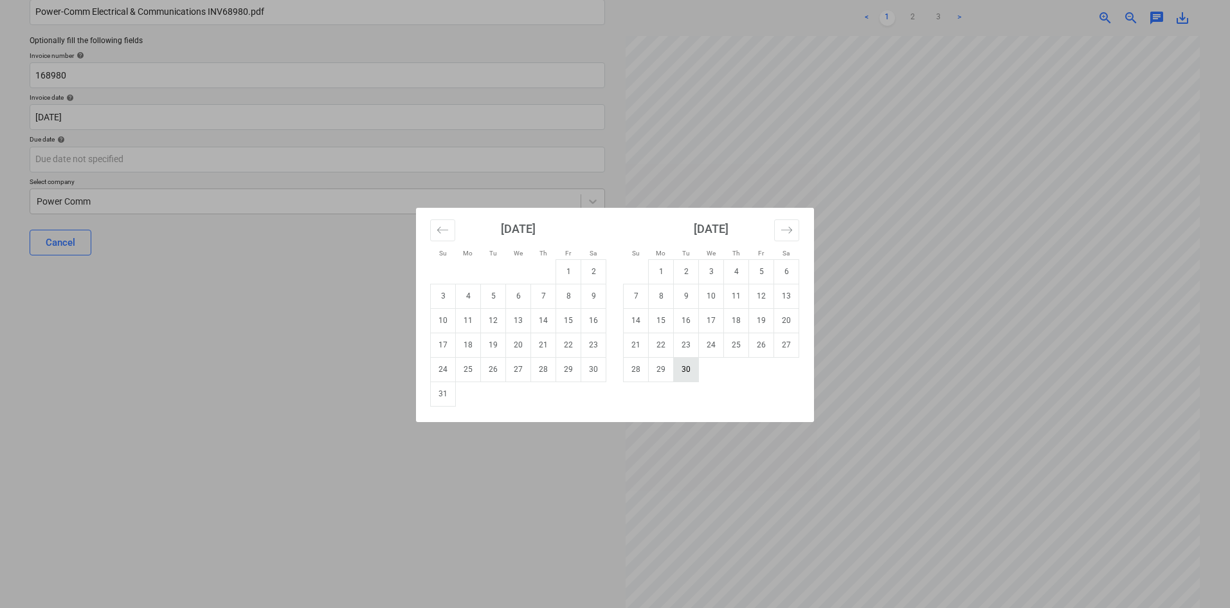
click at [682, 374] on td "30" at bounding box center [686, 369] width 25 height 24
type input "[DATE]"
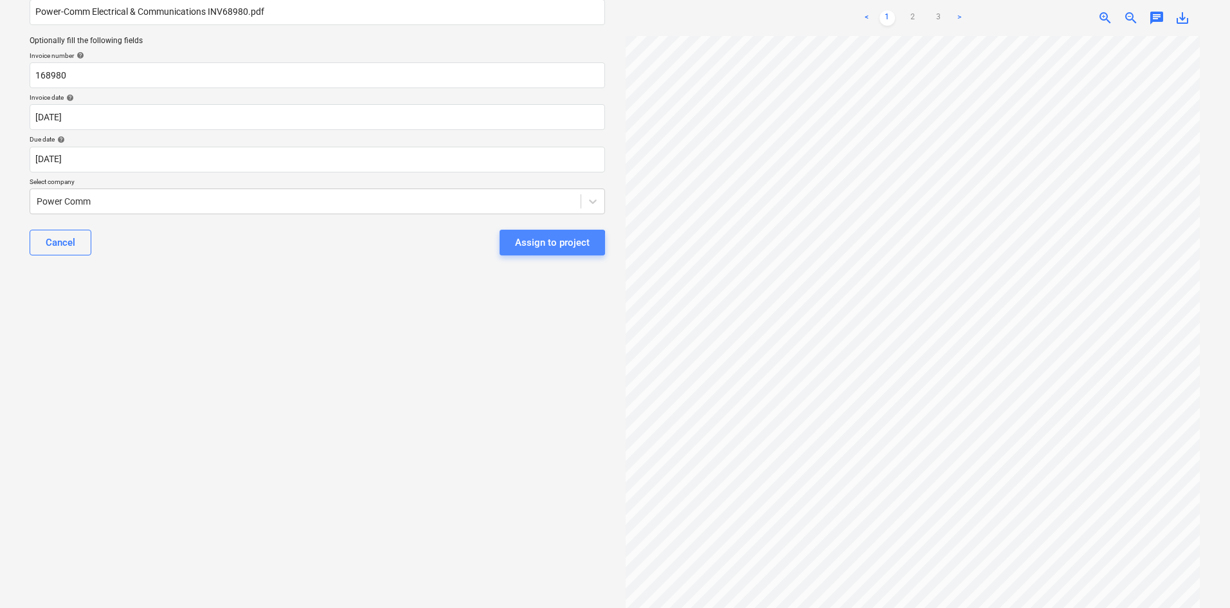
click at [529, 243] on div "Assign to project" at bounding box center [552, 242] width 75 height 17
